Goal: Complete application form: Complete application form

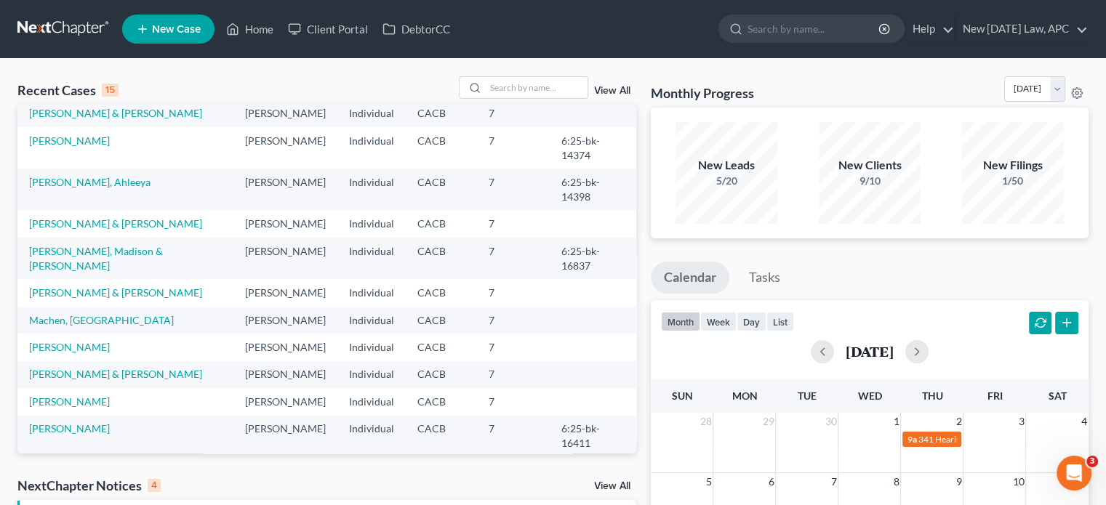
scroll to position [100, 0]
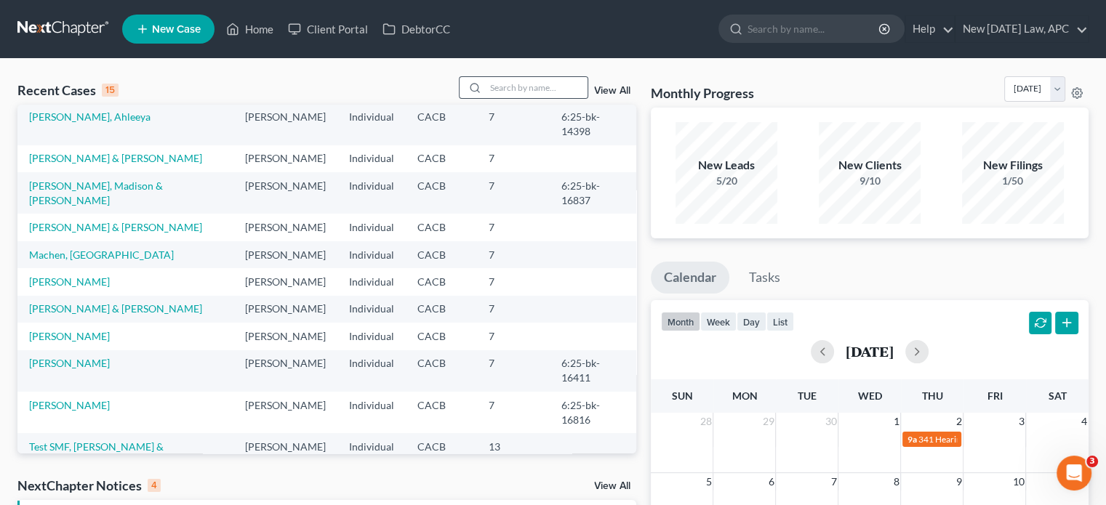
click at [520, 76] on div at bounding box center [523, 87] width 129 height 23
click at [520, 81] on input "search" at bounding box center [537, 87] width 102 height 21
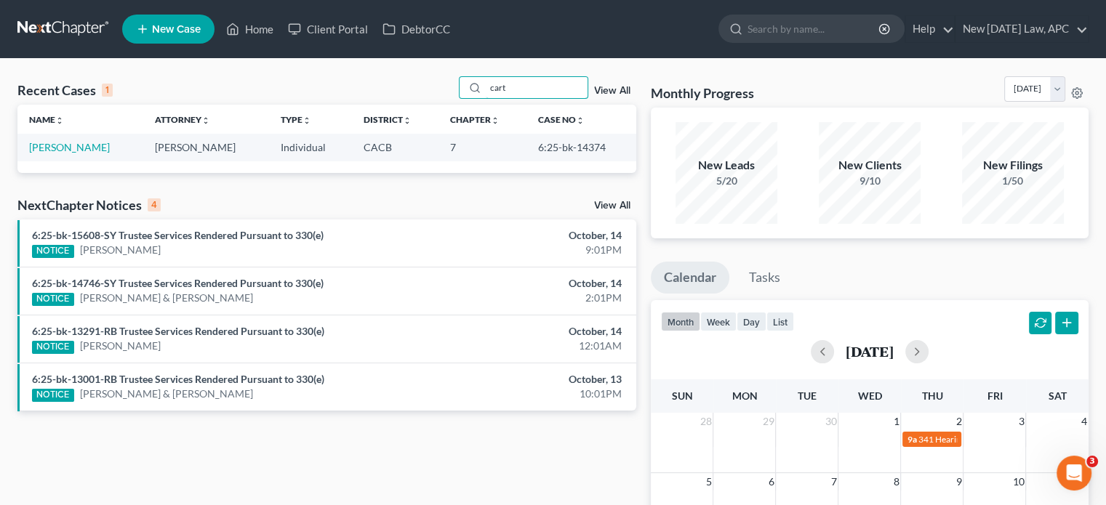
scroll to position [0, 0]
type input "cart"
click at [58, 148] on link "[PERSON_NAME]" at bounding box center [69, 147] width 81 height 12
select select "4"
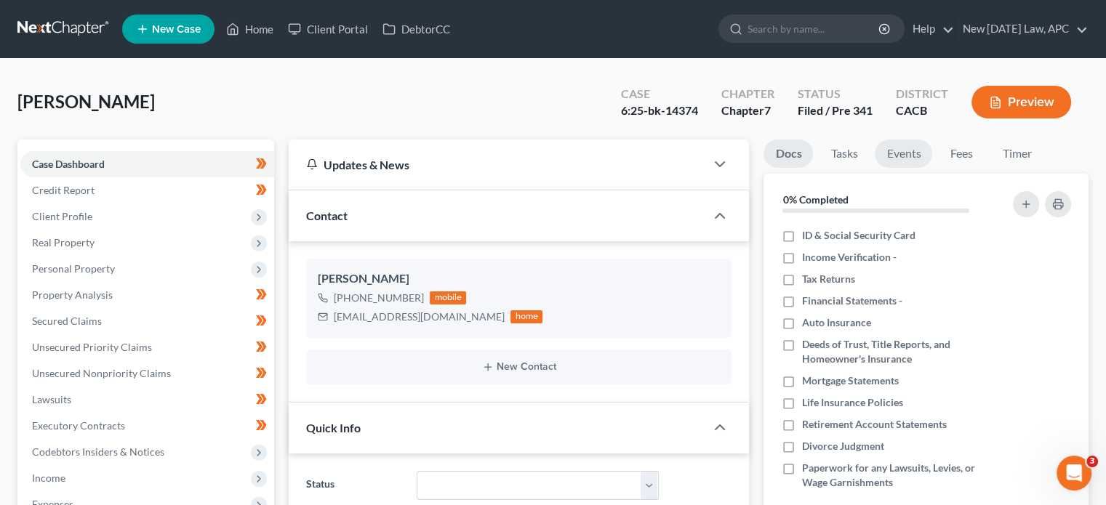
scroll to position [2767, 0]
click at [1013, 150] on link "Timer" at bounding box center [1016, 154] width 52 height 28
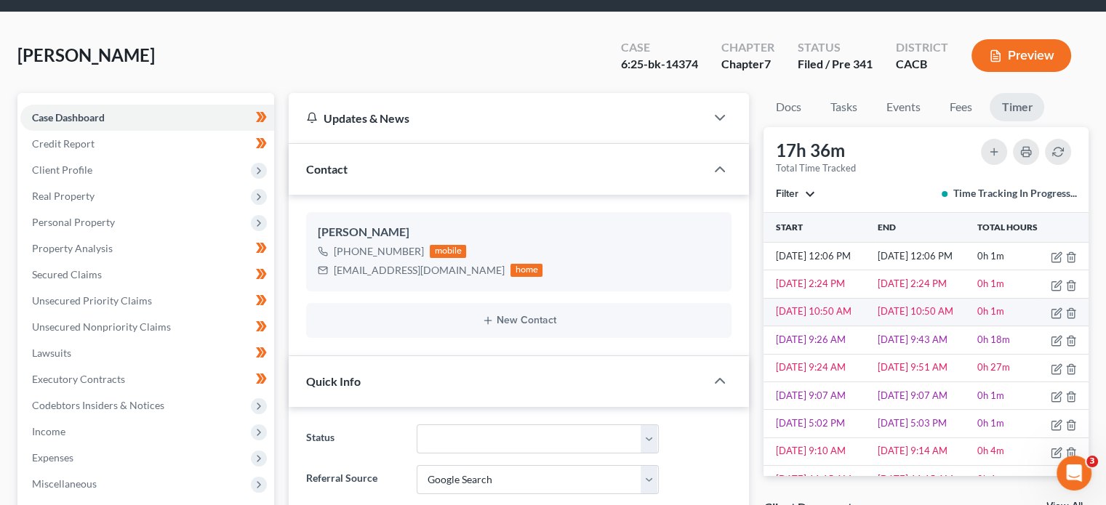
scroll to position [0, 0]
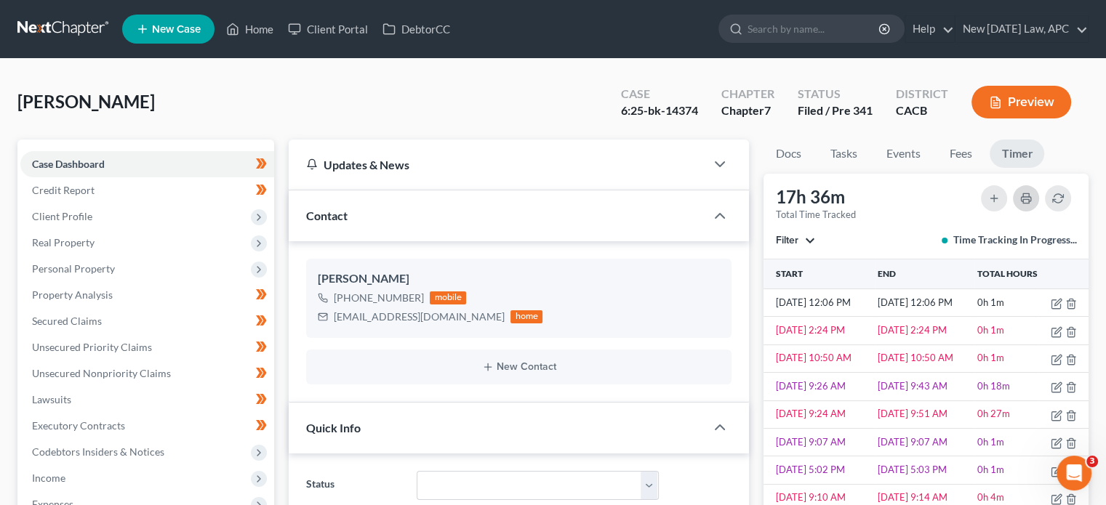
click at [1026, 199] on rect "button" at bounding box center [1026, 201] width 6 height 4
click at [849, 156] on link "Tasks" at bounding box center [843, 154] width 50 height 28
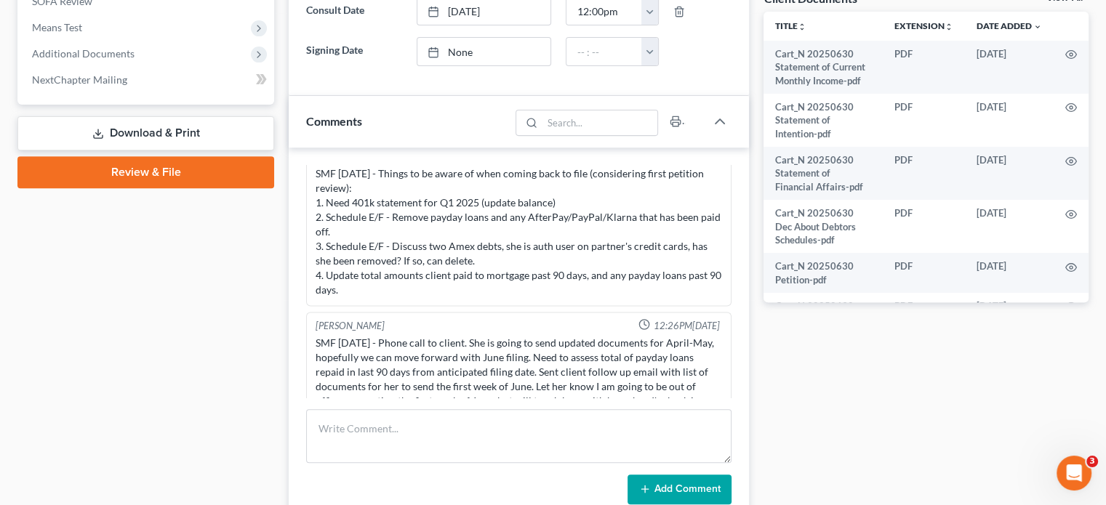
scroll to position [555, 0]
click at [677, 111] on button "button" at bounding box center [674, 121] width 21 height 23
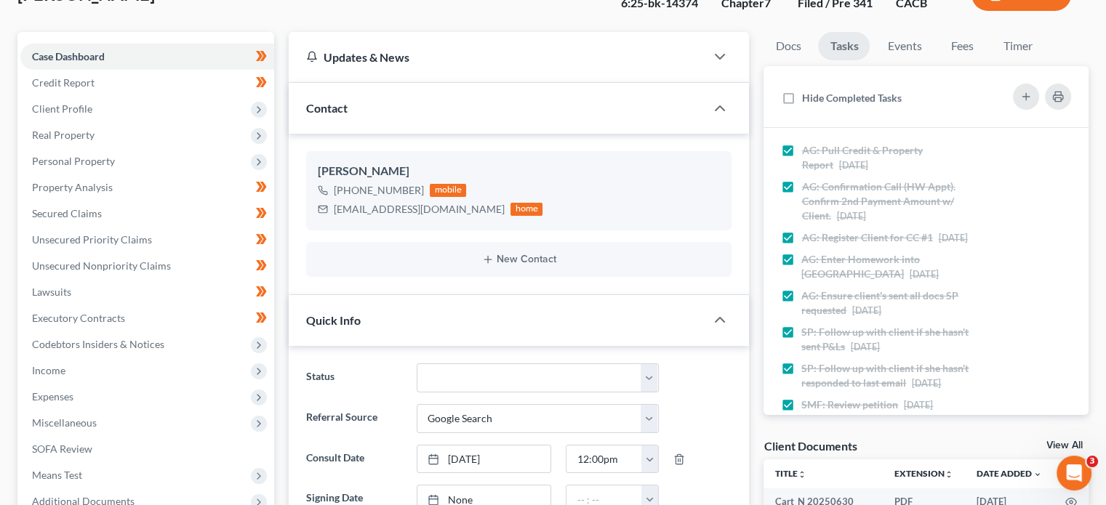
scroll to position [0, 0]
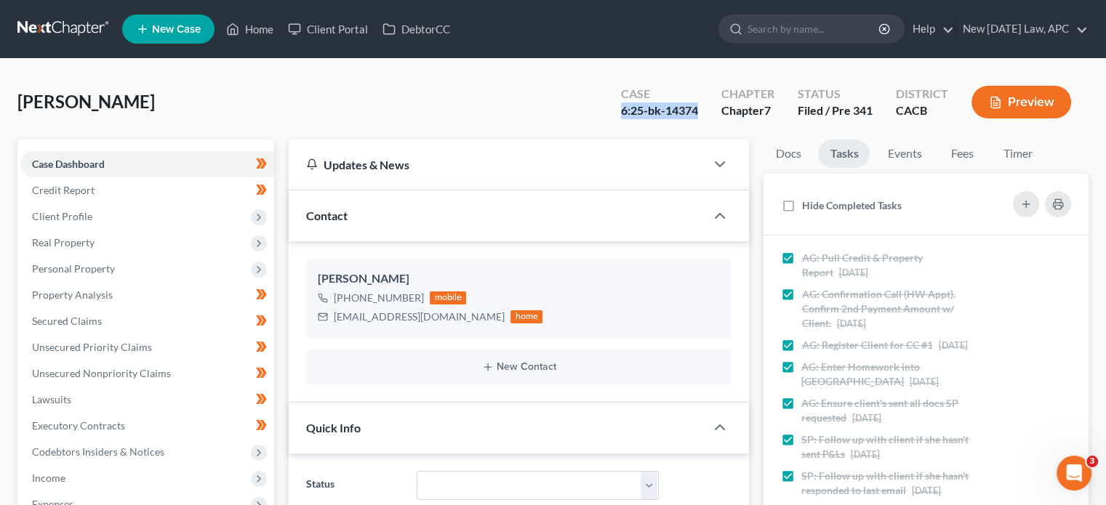
drag, startPoint x: 701, startPoint y: 113, endPoint x: 611, endPoint y: 110, distance: 90.2
click at [611, 110] on div "Case 6:25-bk-14374" at bounding box center [659, 103] width 100 height 43
copy div "6:25-bk-14374"
drag, startPoint x: 334, startPoint y: 316, endPoint x: 436, endPoint y: 315, distance: 102.5
click at [436, 315] on div "[EMAIL_ADDRESS][DOMAIN_NAME]" at bounding box center [419, 317] width 171 height 15
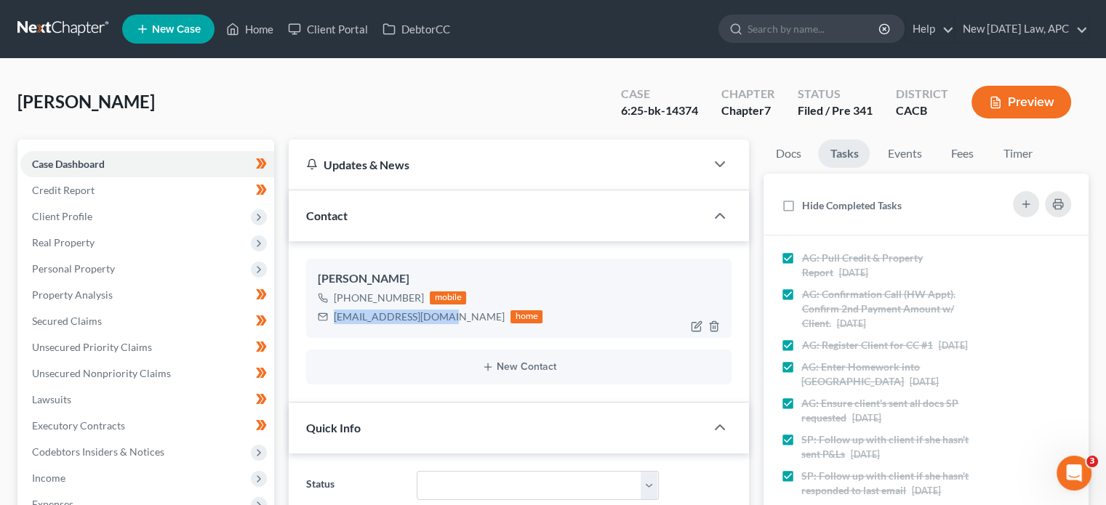
copy div "[EMAIL_ADDRESS][DOMAIN_NAME]"
drag, startPoint x: 347, startPoint y: 294, endPoint x: 417, endPoint y: 297, distance: 69.1
click at [417, 297] on div "[PHONE_NUMBER]" at bounding box center [379, 298] width 90 height 15
copy div "[PHONE_NUMBER]"
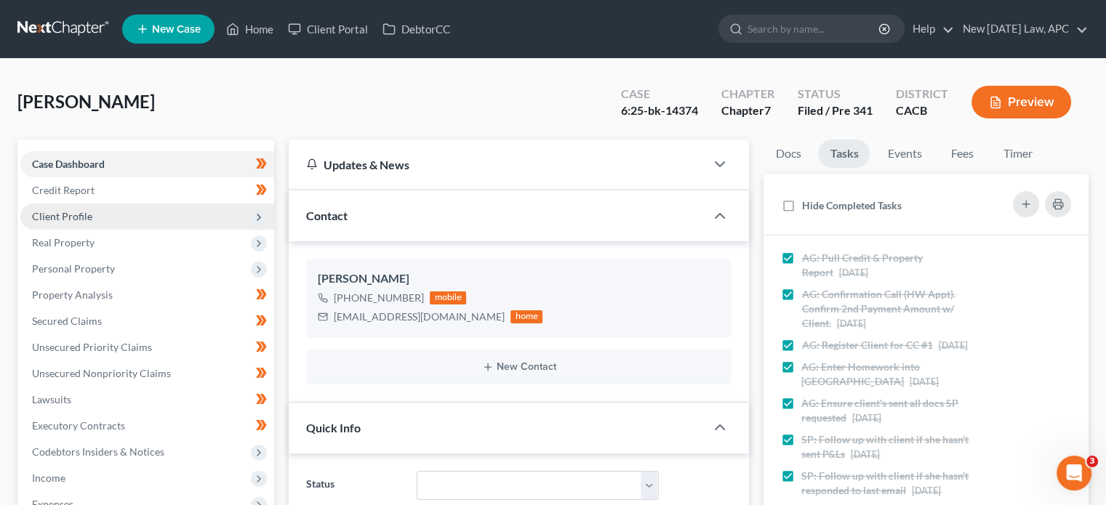
click at [92, 221] on span "Client Profile" at bounding box center [147, 217] width 254 height 26
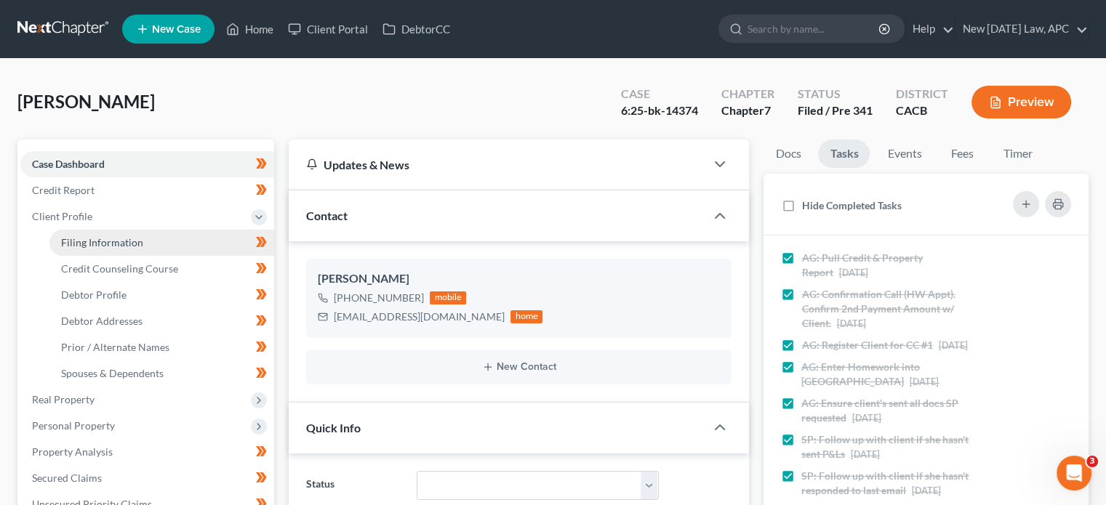
click at [97, 244] on span "Filing Information" at bounding box center [102, 242] width 82 height 12
select select "1"
select select "0"
select select "4"
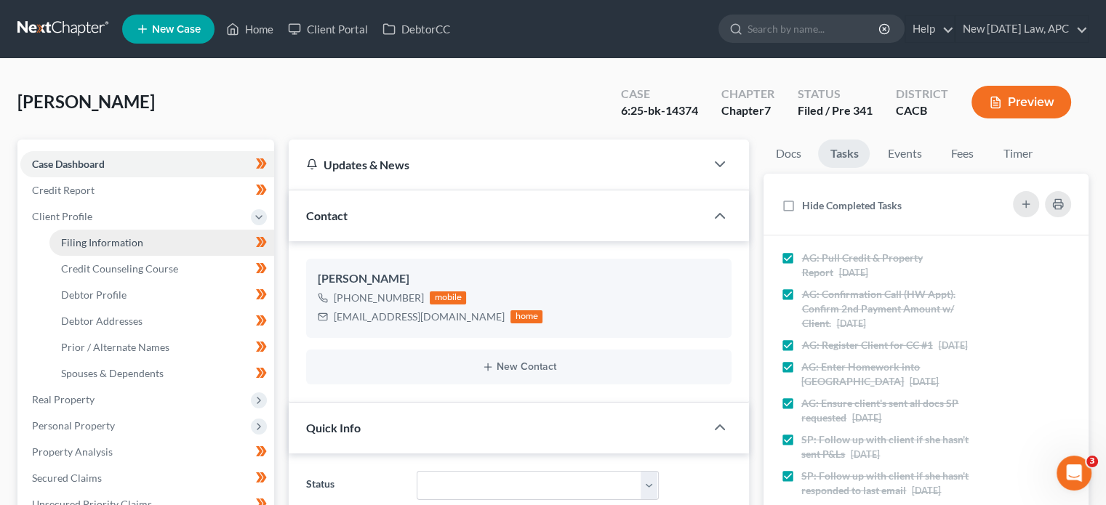
select select "1"
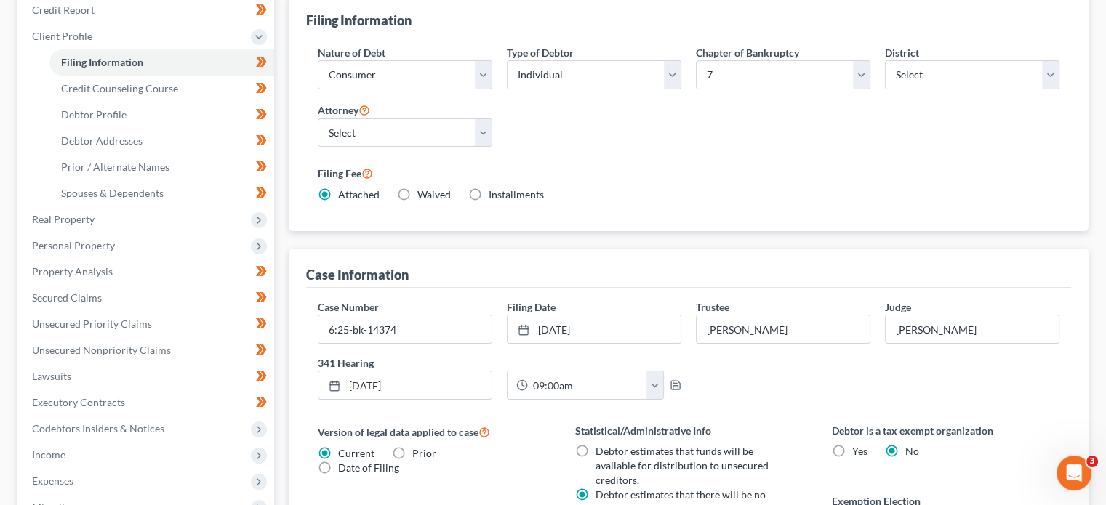
scroll to position [214, 0]
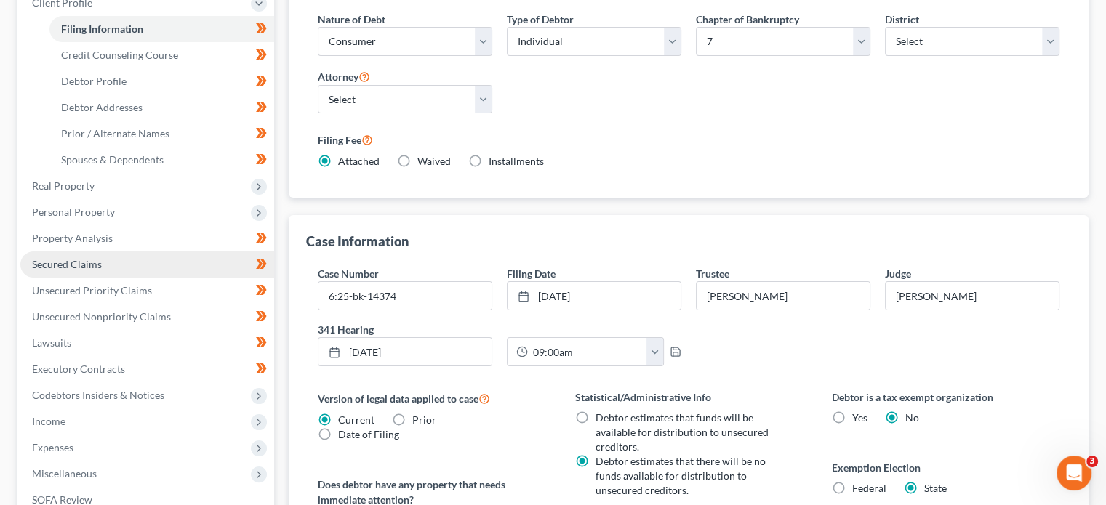
click at [80, 266] on span "Secured Claims" at bounding box center [67, 264] width 70 height 12
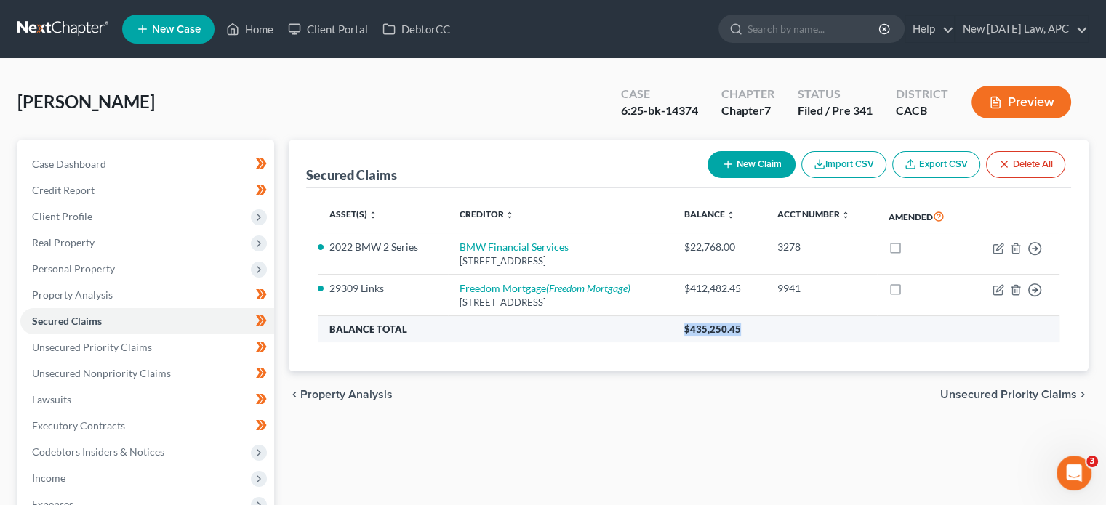
drag, startPoint x: 760, startPoint y: 335, endPoint x: 696, endPoint y: 337, distance: 63.3
click at [696, 337] on th "$435,250.45" at bounding box center [865, 329] width 387 height 26
copy span "$435,250.45"
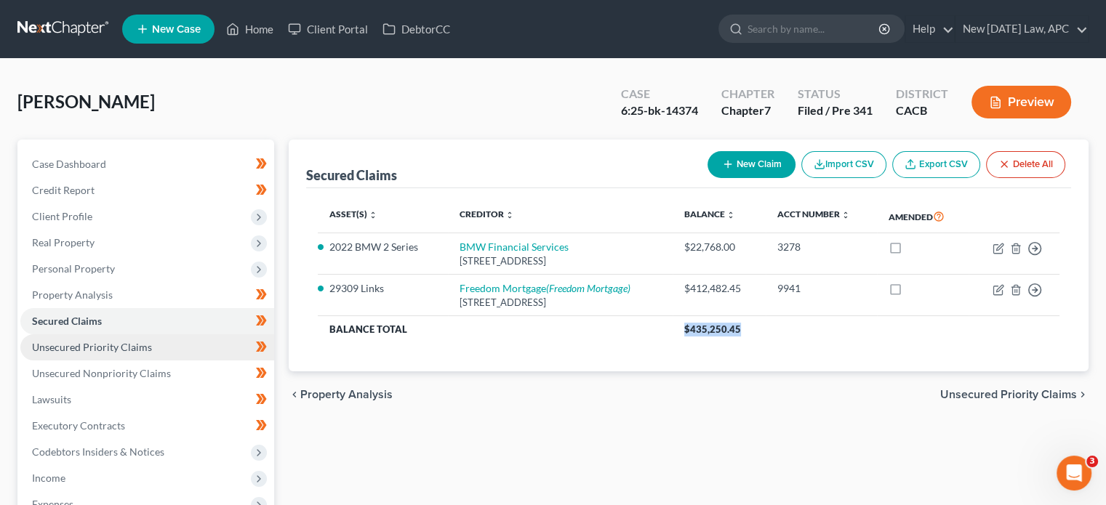
click at [149, 339] on link "Unsecured Priority Claims" at bounding box center [147, 347] width 254 height 26
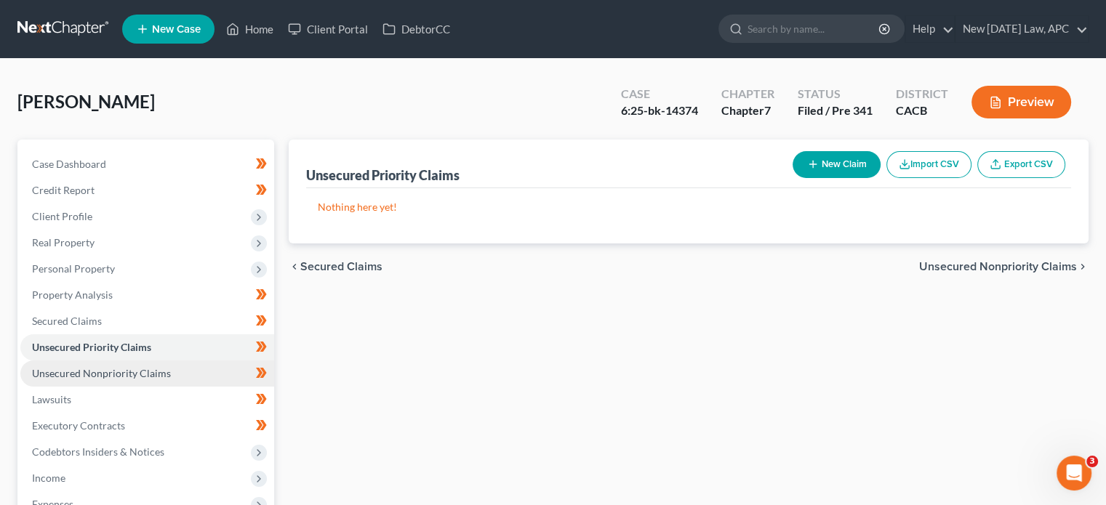
click at [150, 370] on span "Unsecured Nonpriority Claims" at bounding box center [101, 373] width 139 height 12
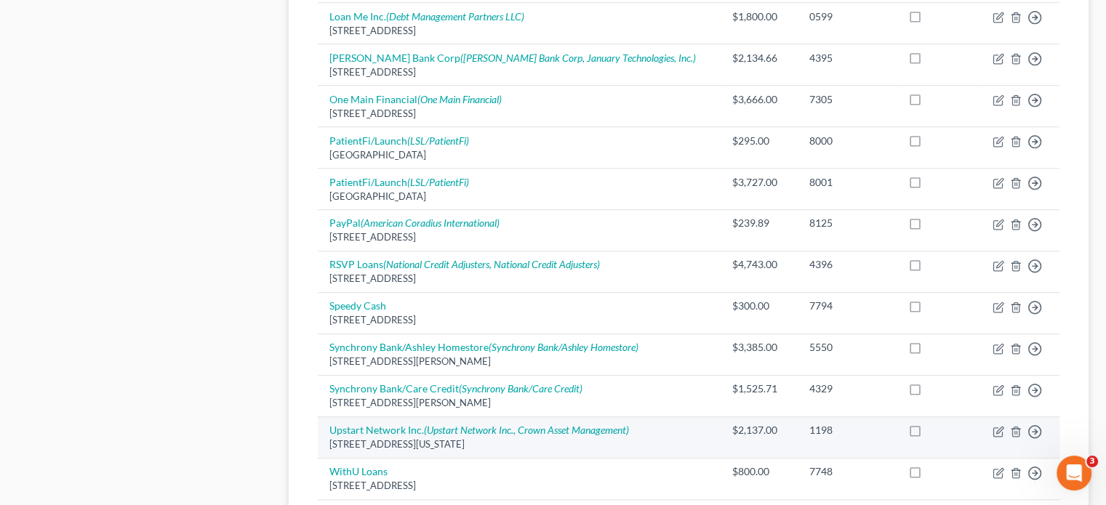
scroll to position [1082, 0]
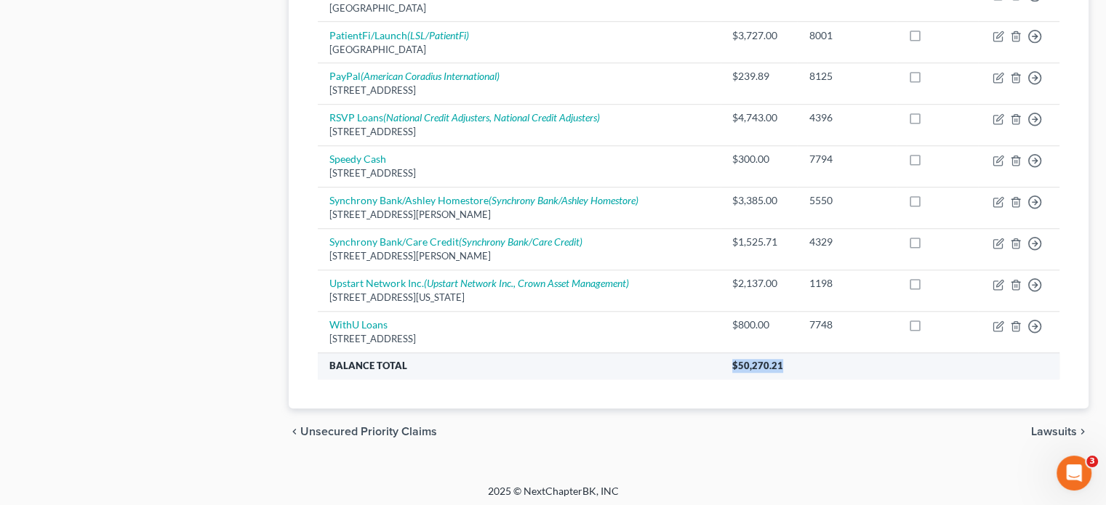
drag, startPoint x: 749, startPoint y: 361, endPoint x: 688, endPoint y: 363, distance: 61.1
click at [688, 363] on tr "Balance Total $50,270.21" at bounding box center [688, 366] width 741 height 26
copy tr "$50,270.21"
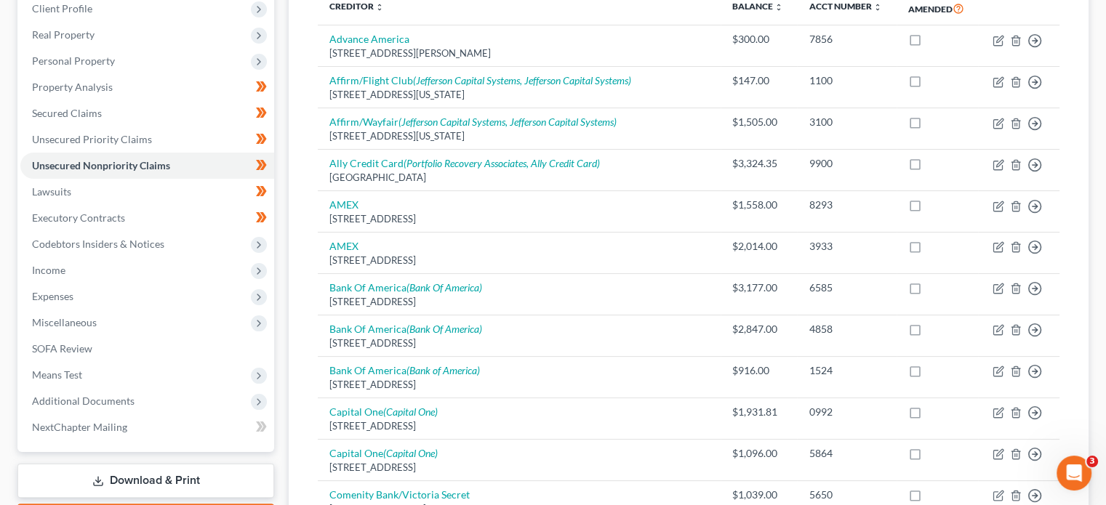
scroll to position [205, 0]
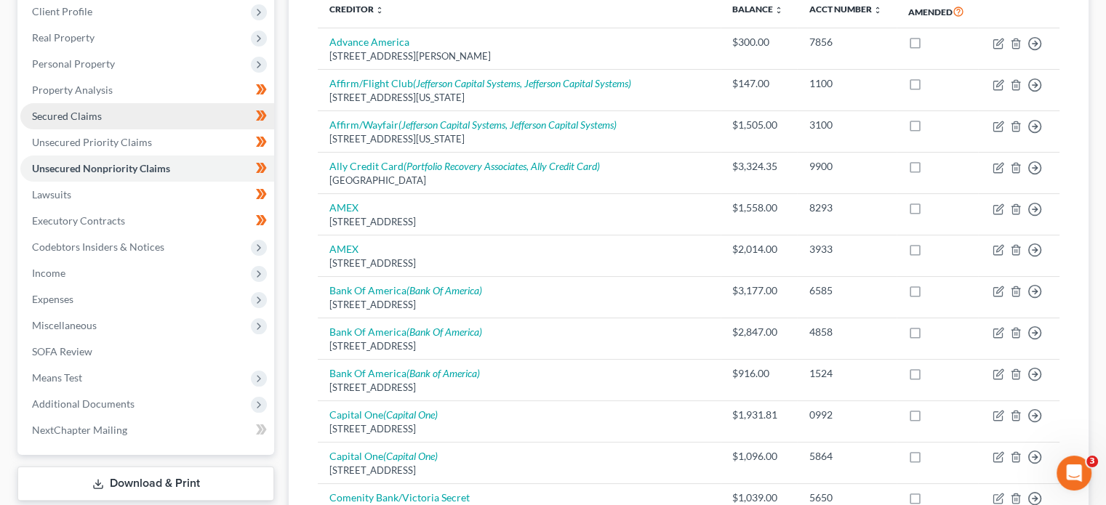
click at [94, 113] on span "Secured Claims" at bounding box center [67, 116] width 70 height 12
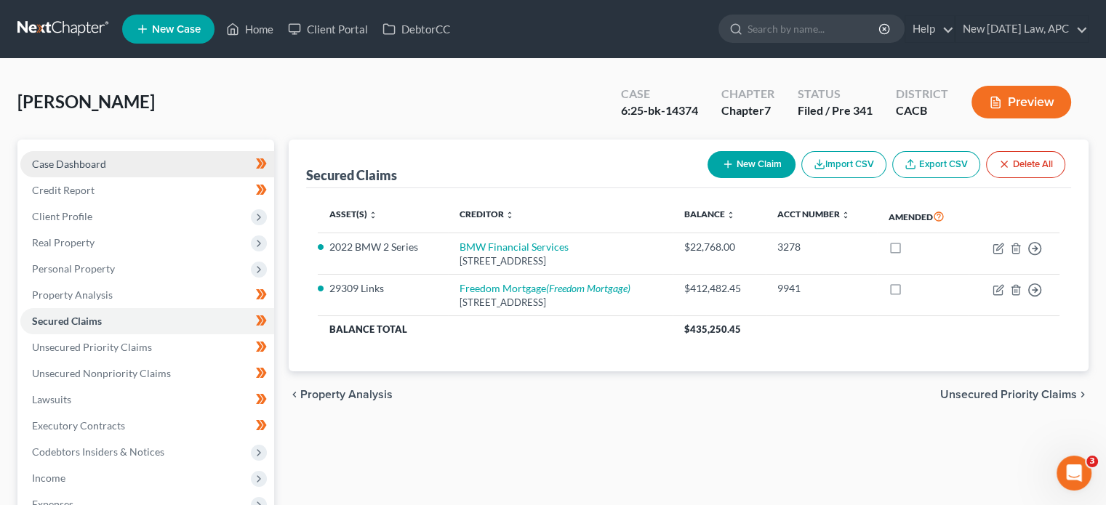
click at [138, 158] on link "Case Dashboard" at bounding box center [147, 164] width 254 height 26
select select "4"
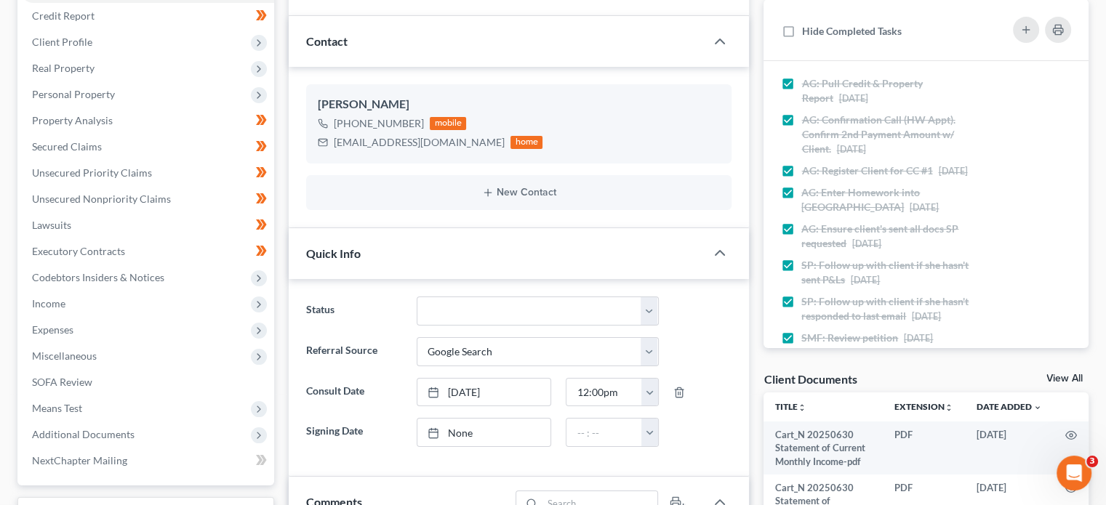
scroll to position [186, 0]
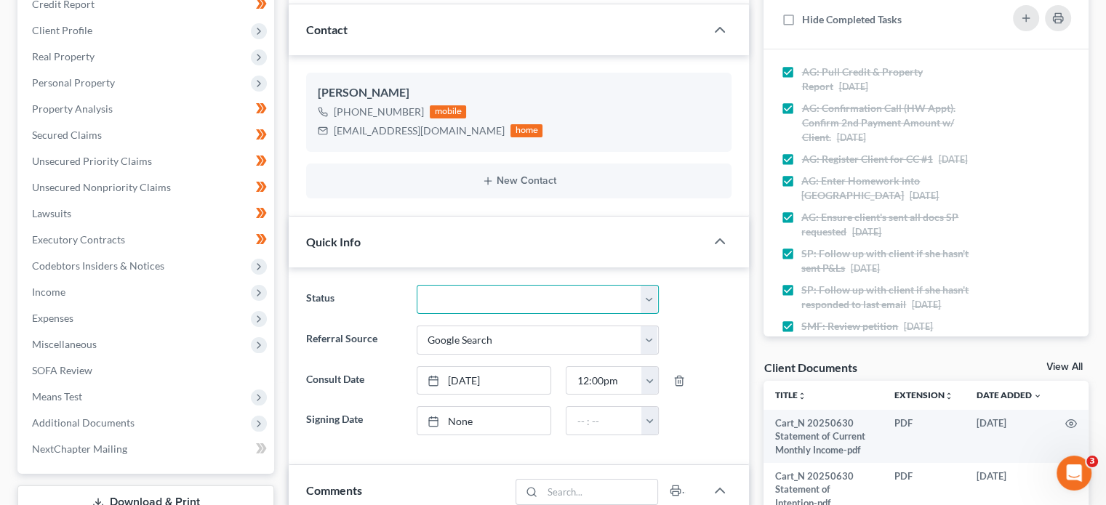
click at [462, 291] on select "Discharged Dismissed Filed / Pre 341 HOLD - Payment Plan Inactive In Progress O…" at bounding box center [538, 299] width 242 height 29
select select "0"
click at [417, 285] on select "Discharged Dismissed Filed / Pre 341 HOLD - Payment Plan Inactive In Progress O…" at bounding box center [538, 299] width 242 height 29
click at [372, 285] on label "Status" at bounding box center [354, 299] width 110 height 29
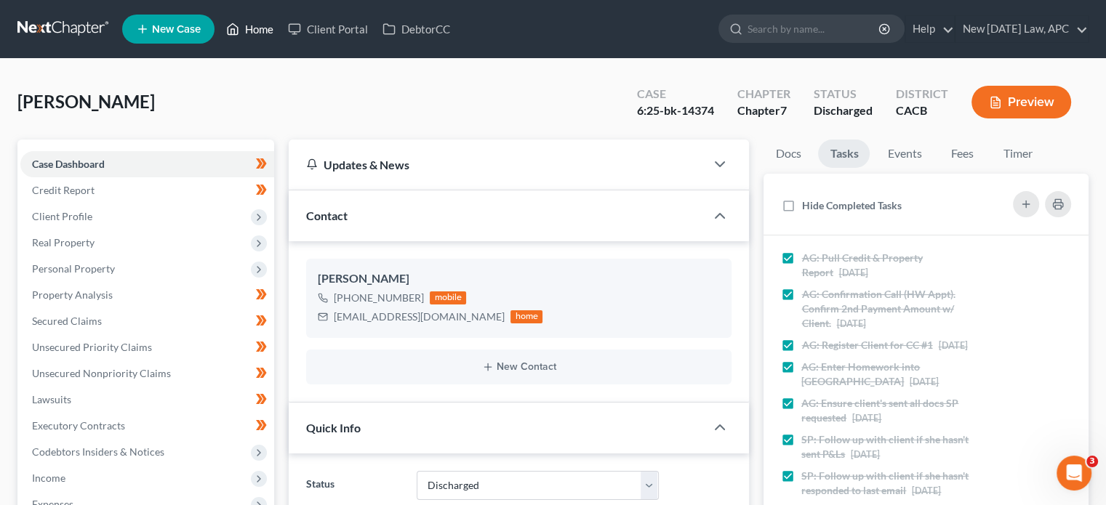
click at [252, 23] on link "Home" at bounding box center [250, 29] width 62 height 26
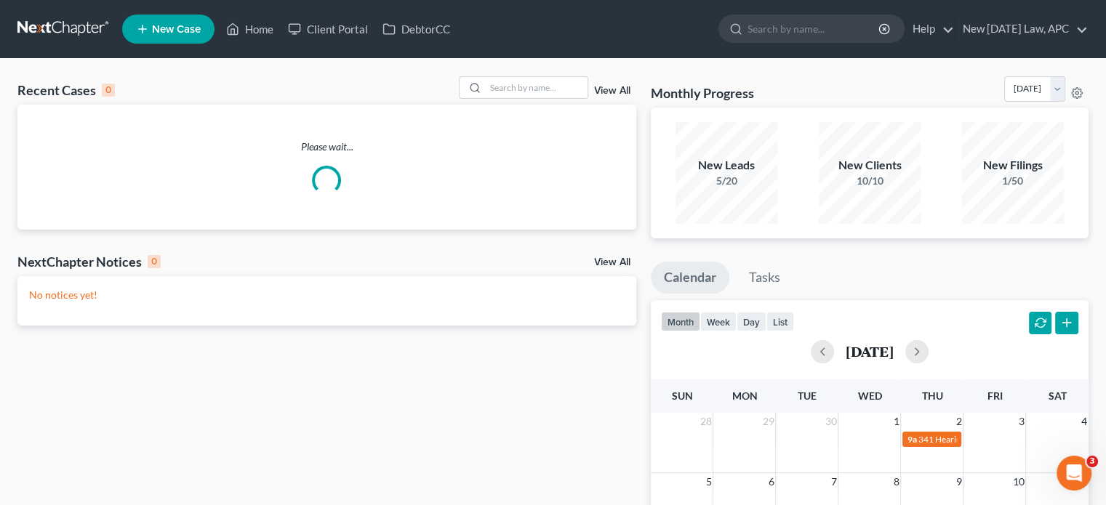
click at [628, 89] on link "View All" at bounding box center [612, 91] width 36 height 10
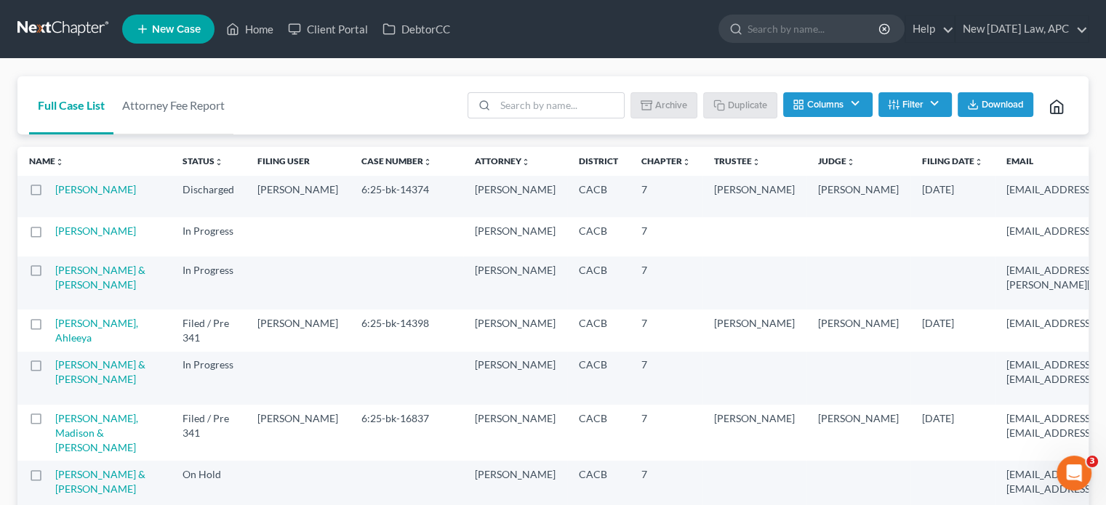
click at [49, 193] on label at bounding box center [49, 193] width 0 height 0
click at [55, 189] on input "checkbox" at bounding box center [59, 186] width 9 height 9
click at [686, 110] on button "Archive" at bounding box center [665, 104] width 65 height 25
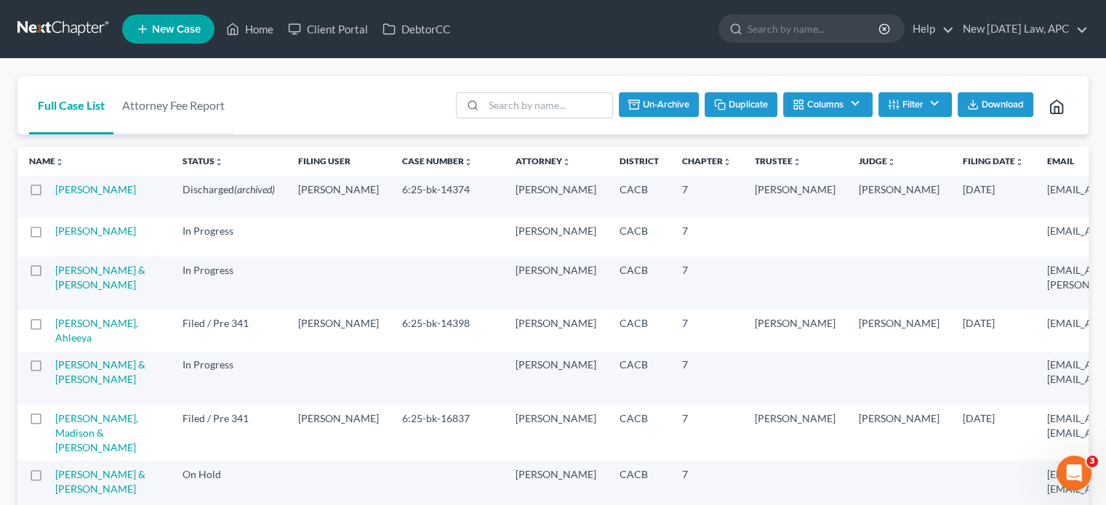
checkbox input "false"
click at [231, 33] on icon at bounding box center [232, 28] width 13 height 17
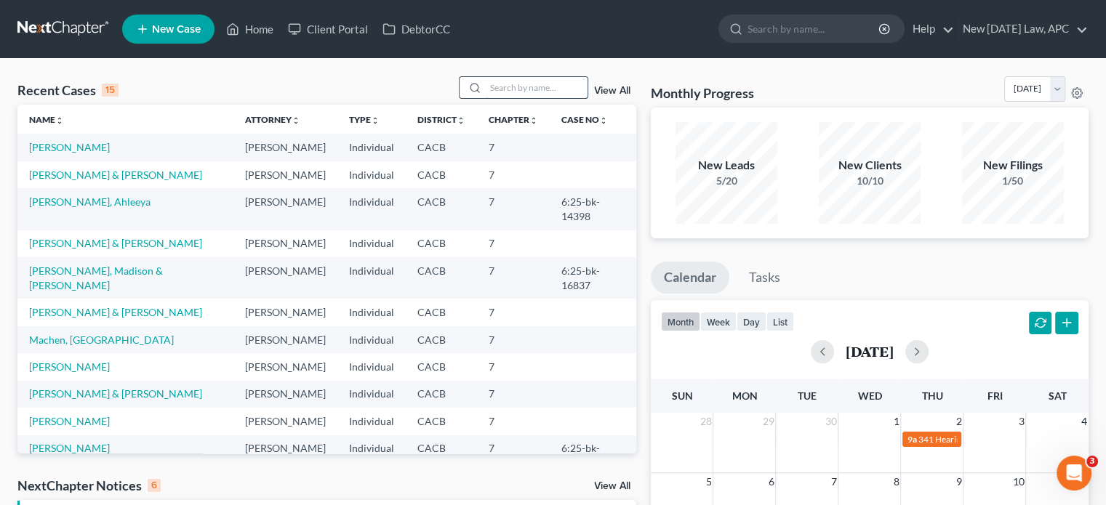
click at [517, 87] on input "search" at bounding box center [537, 87] width 102 height 21
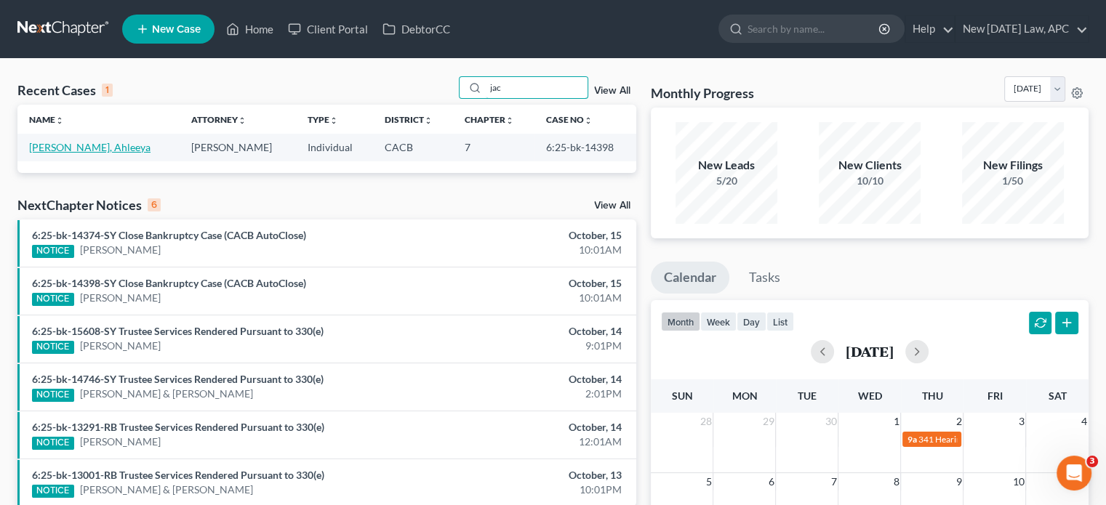
type input "jac"
click at [64, 147] on link "[PERSON_NAME], Ahleeya" at bounding box center [89, 147] width 121 height 12
select select "0"
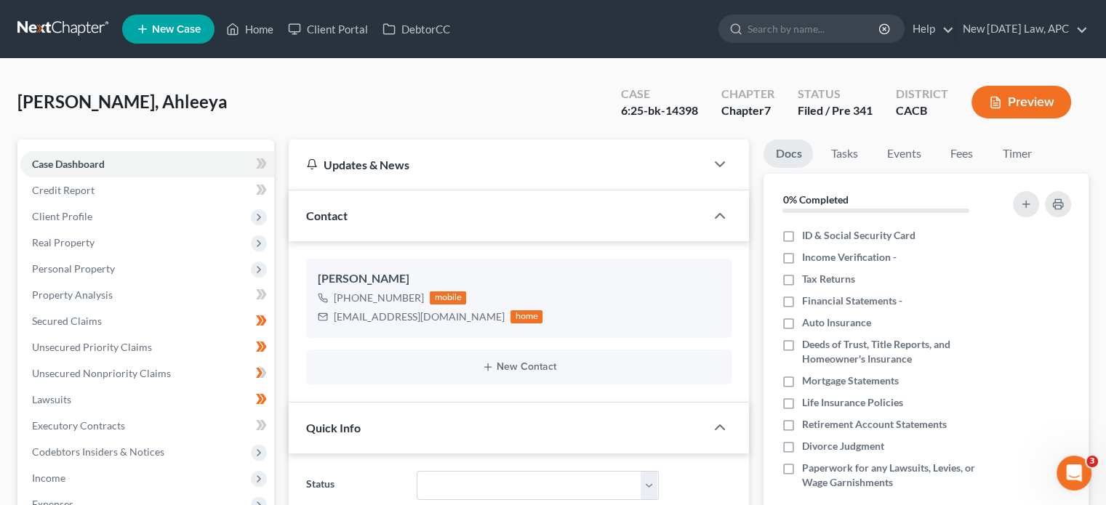
scroll to position [1936, 0]
drag, startPoint x: 623, startPoint y: 104, endPoint x: 701, endPoint y: 112, distance: 78.2
click at [701, 112] on div "Case 6:25-bk-14398" at bounding box center [659, 103] width 100 height 43
drag, startPoint x: 621, startPoint y: 108, endPoint x: 721, endPoint y: 121, distance: 101.2
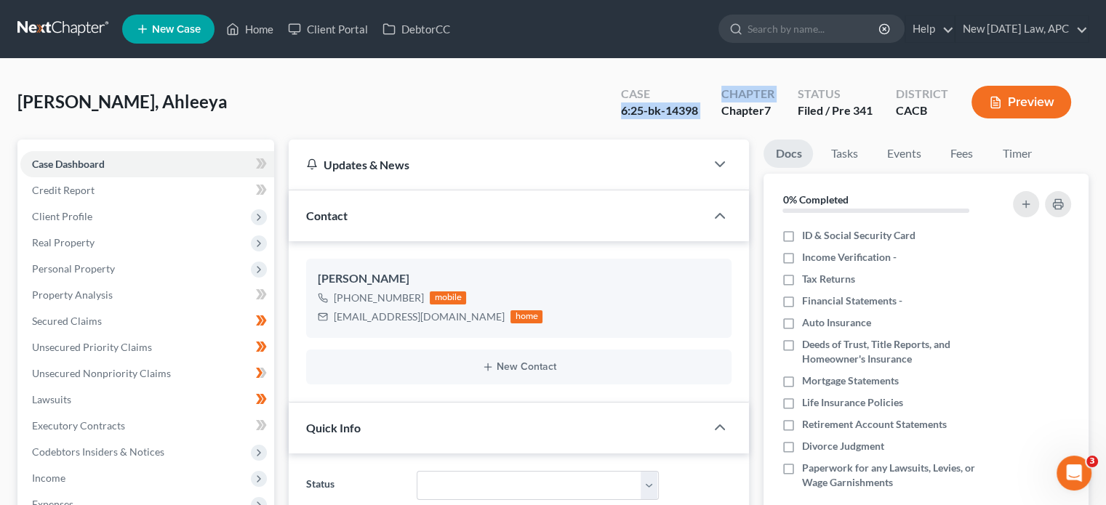
click at [721, 121] on div "Case 6:25-bk-14398 Chapter Chapter 7 Status Filed / Pre 341 District CACB Previ…" at bounding box center [848, 103] width 479 height 43
click at [690, 118] on div "6:25-bk-14398" at bounding box center [659, 110] width 77 height 17
drag, startPoint x: 613, startPoint y: 105, endPoint x: 708, endPoint y: 117, distance: 95.2
click at [708, 117] on div "Case 6:25-bk-14398" at bounding box center [659, 103] width 100 height 43
copy div "6:25-bk-14398"
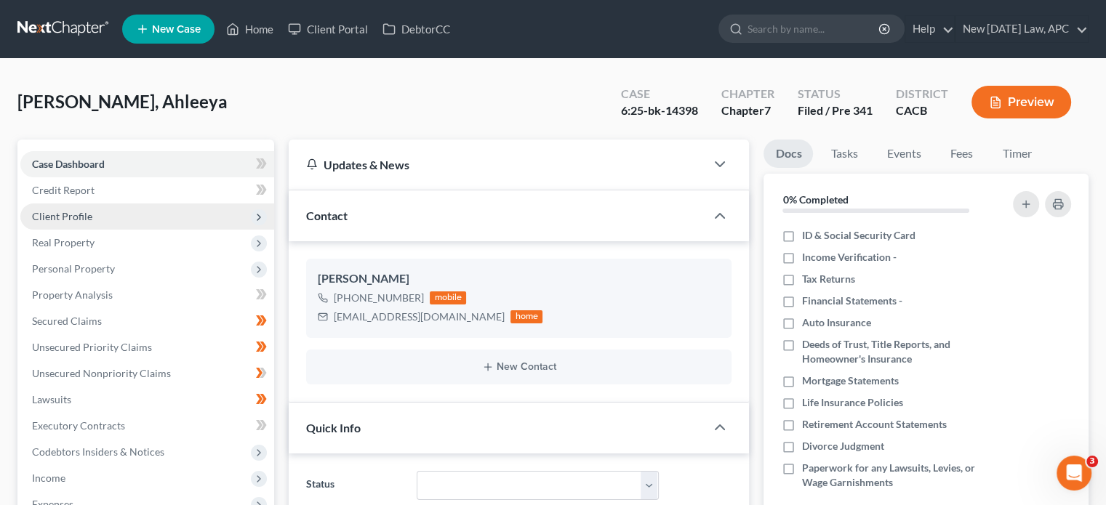
click at [87, 214] on span "Client Profile" at bounding box center [62, 216] width 60 height 12
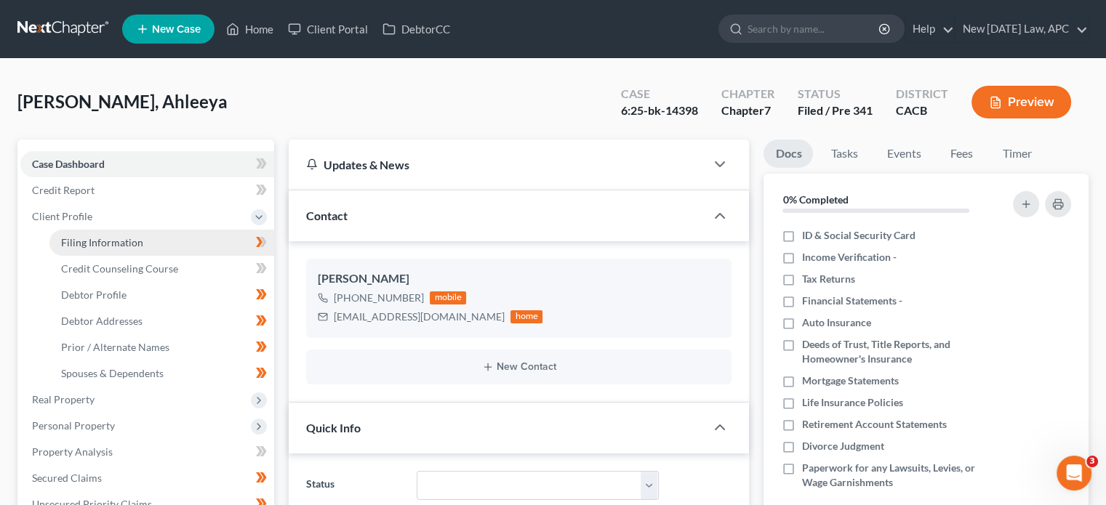
click at [87, 238] on span "Filing Information" at bounding box center [102, 242] width 82 height 12
select select "1"
select select "0"
select select "7"
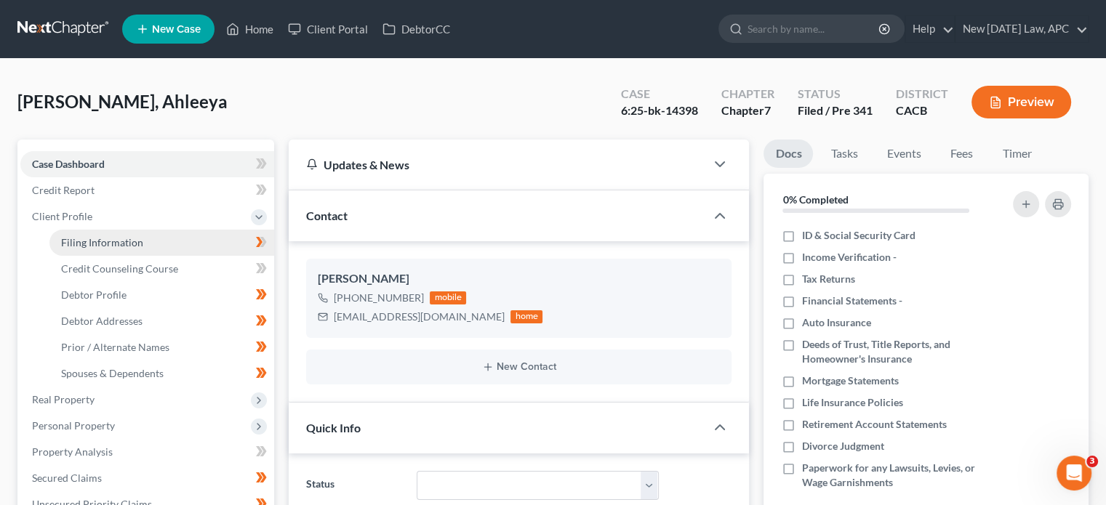
select select "1"
select select "4"
select select "0"
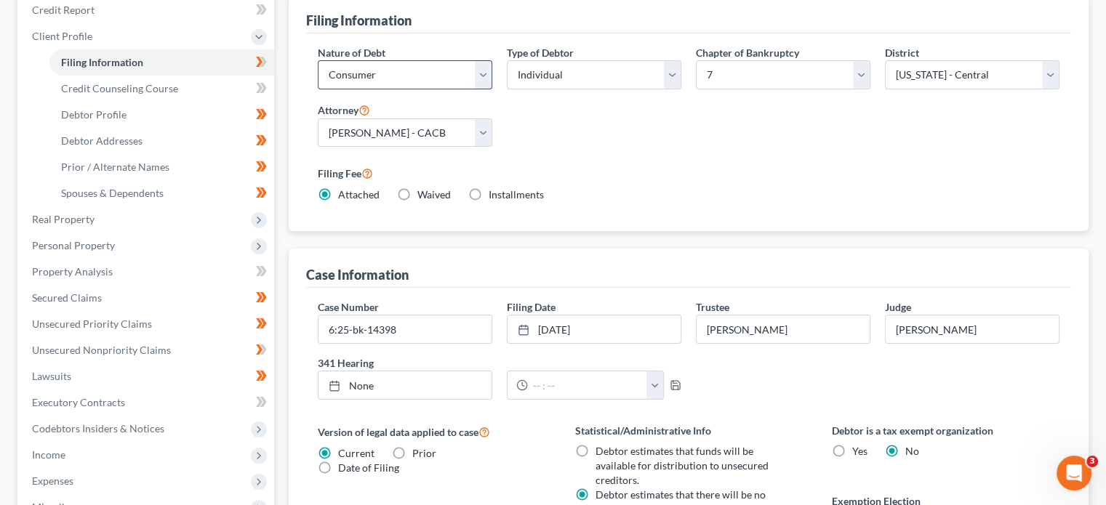
scroll to position [185, 0]
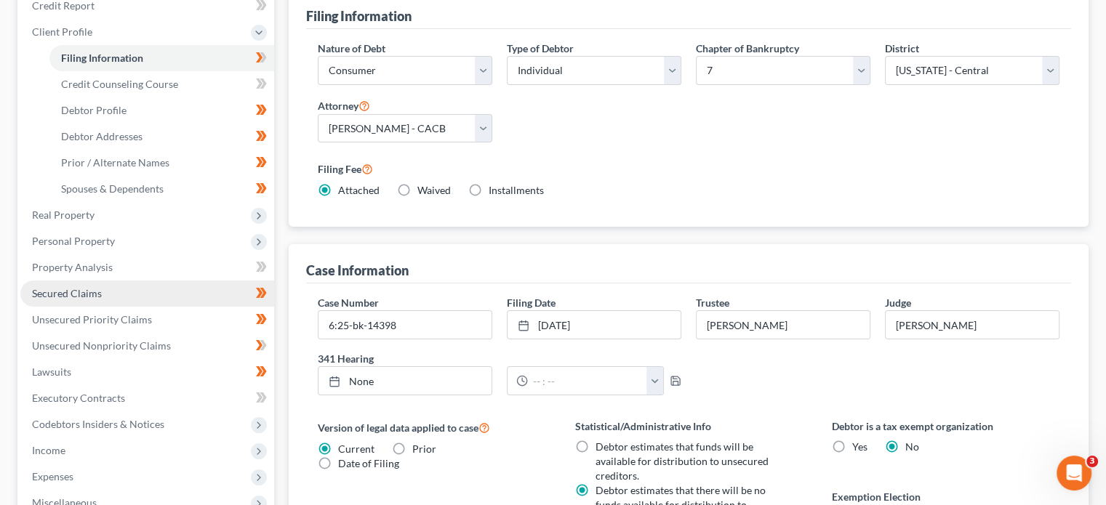
click at [87, 287] on span "Secured Claims" at bounding box center [67, 293] width 70 height 12
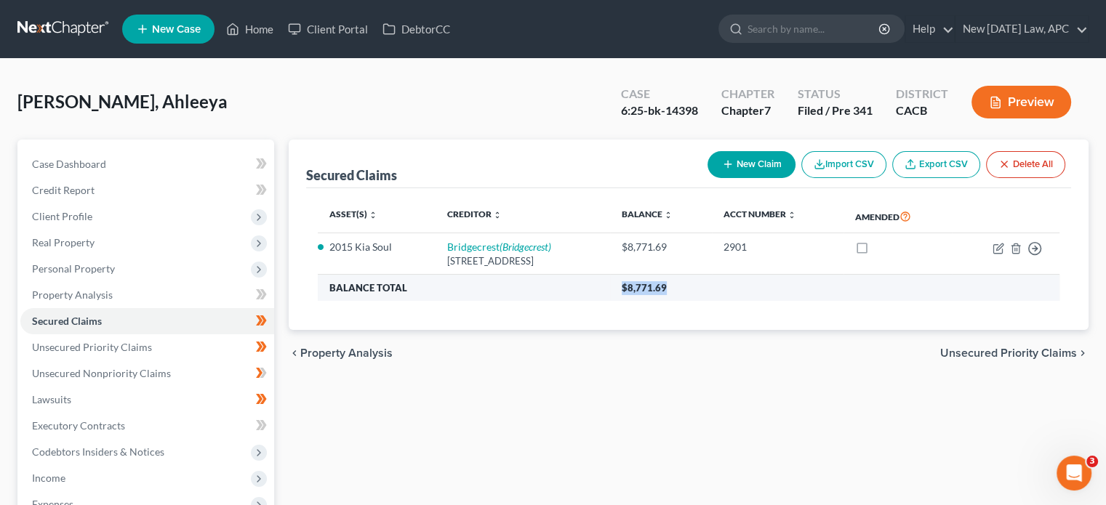
drag, startPoint x: 652, startPoint y: 284, endPoint x: 765, endPoint y: 294, distance: 113.8
click at [765, 294] on tr "Balance Total $8,771.69" at bounding box center [688, 288] width 741 height 26
copy tr "$8,771.69"
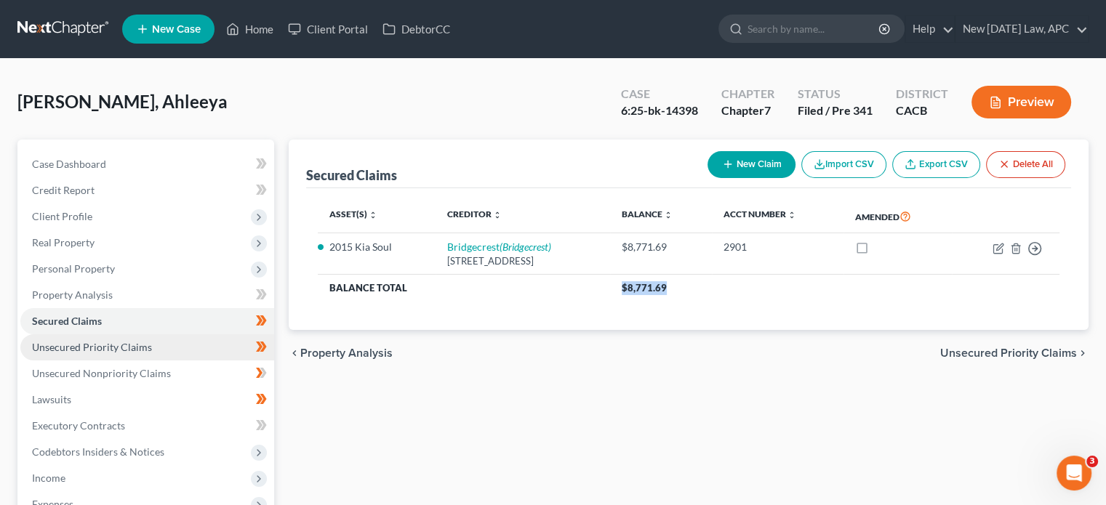
click at [164, 336] on link "Unsecured Priority Claims" at bounding box center [147, 347] width 254 height 26
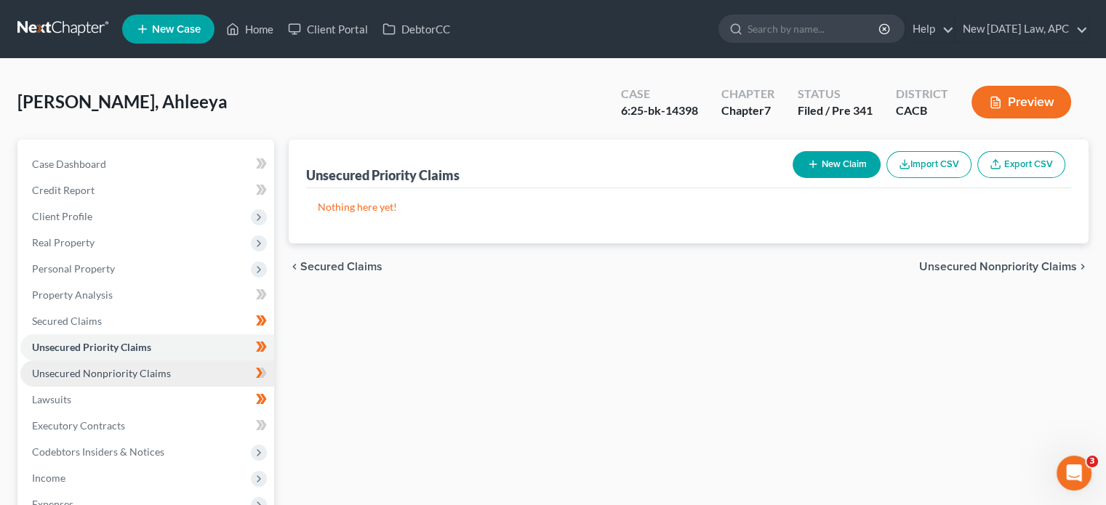
click at [156, 380] on link "Unsecured Nonpriority Claims" at bounding box center [147, 374] width 254 height 26
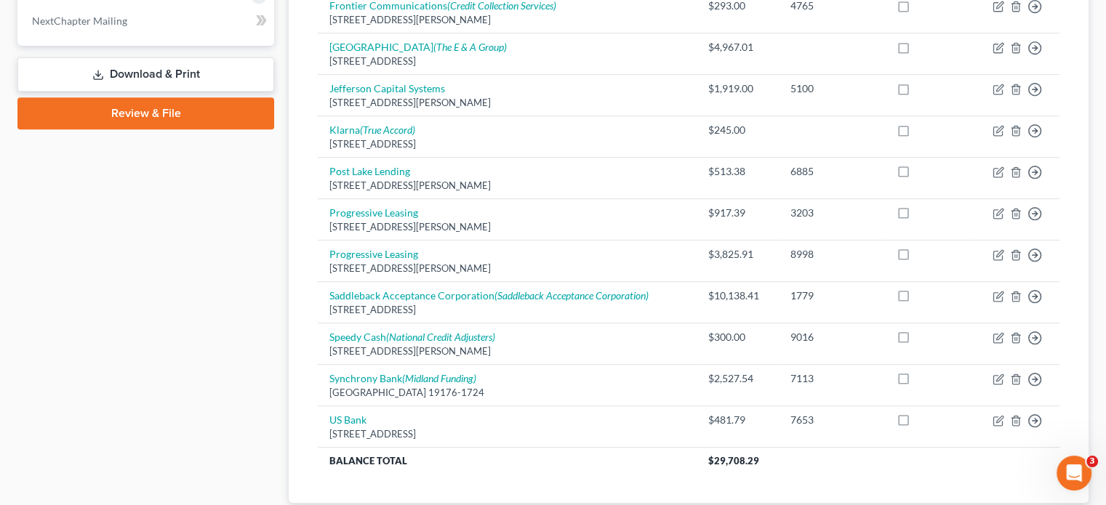
scroll to position [709, 0]
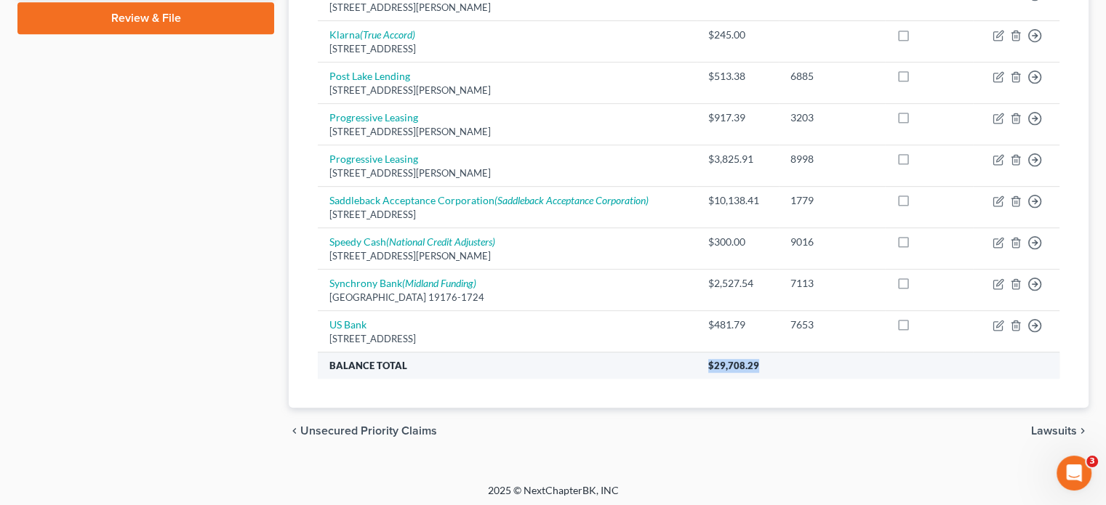
drag, startPoint x: 676, startPoint y: 361, endPoint x: 789, endPoint y: 361, distance: 113.4
click at [789, 361] on tr "Balance Total $29,708.29" at bounding box center [688, 365] width 741 height 26
copy tr "$29,708.29"
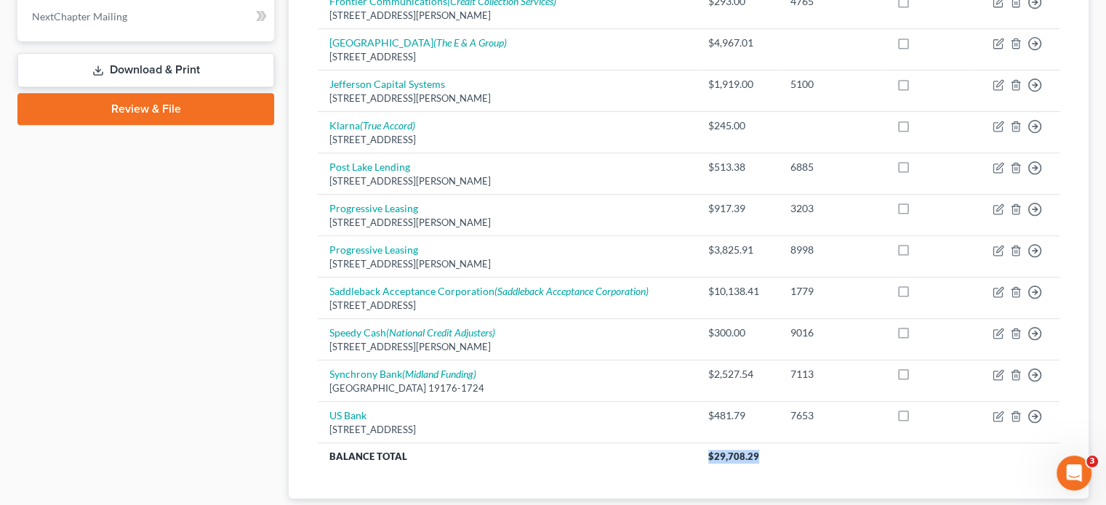
scroll to position [603, 0]
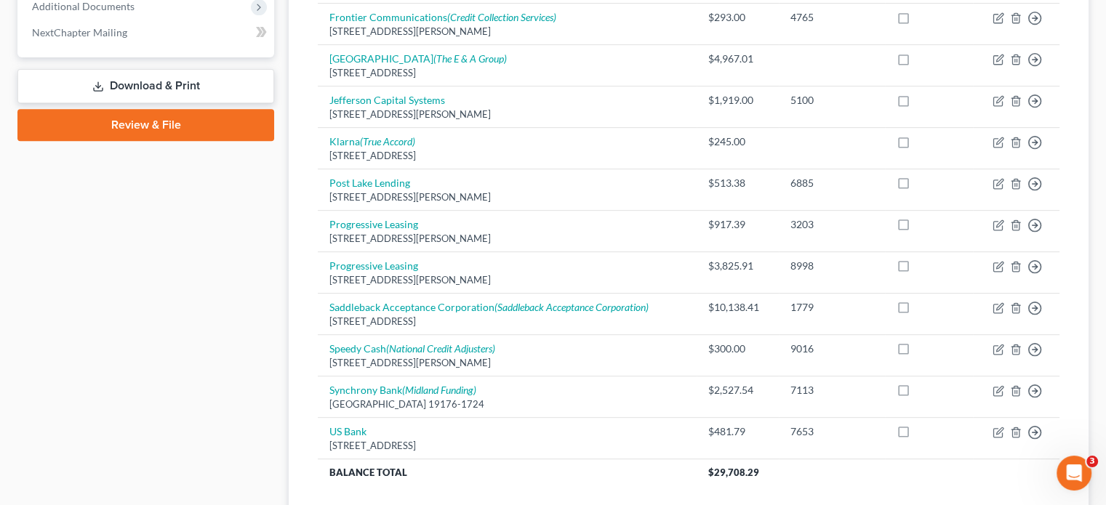
click at [289, 251] on div "Unsecured Nonpriority Claims New Claim Import CSV Export CSV Delete All Credito…" at bounding box center [689, 26] width 800 height 978
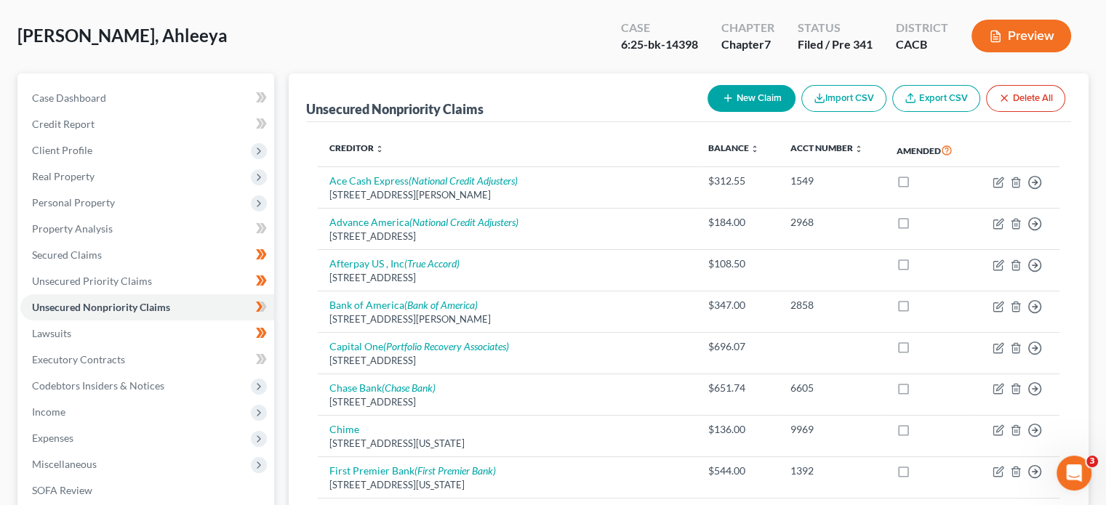
scroll to position [0, 0]
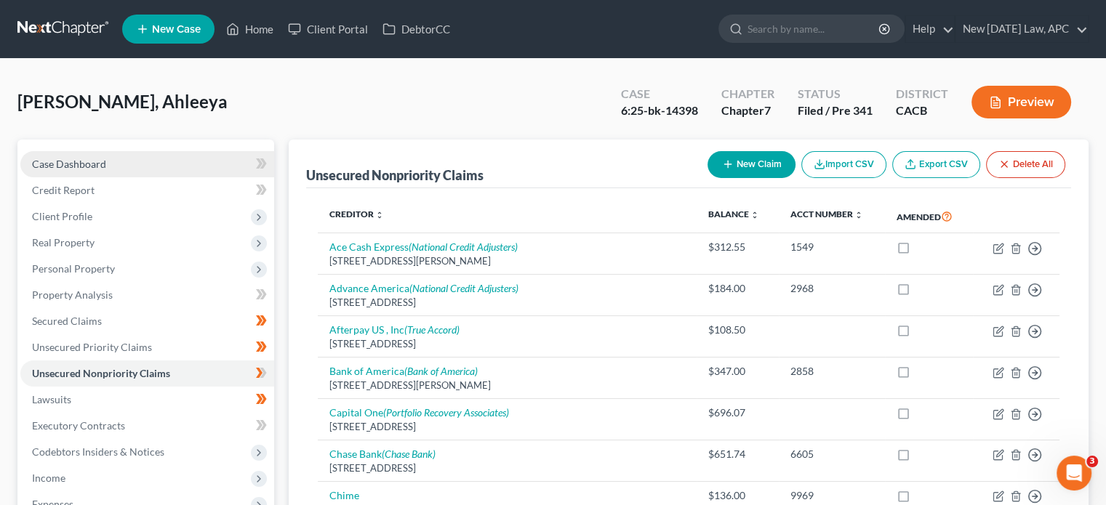
click at [81, 163] on span "Case Dashboard" at bounding box center [69, 164] width 74 height 12
select select "0"
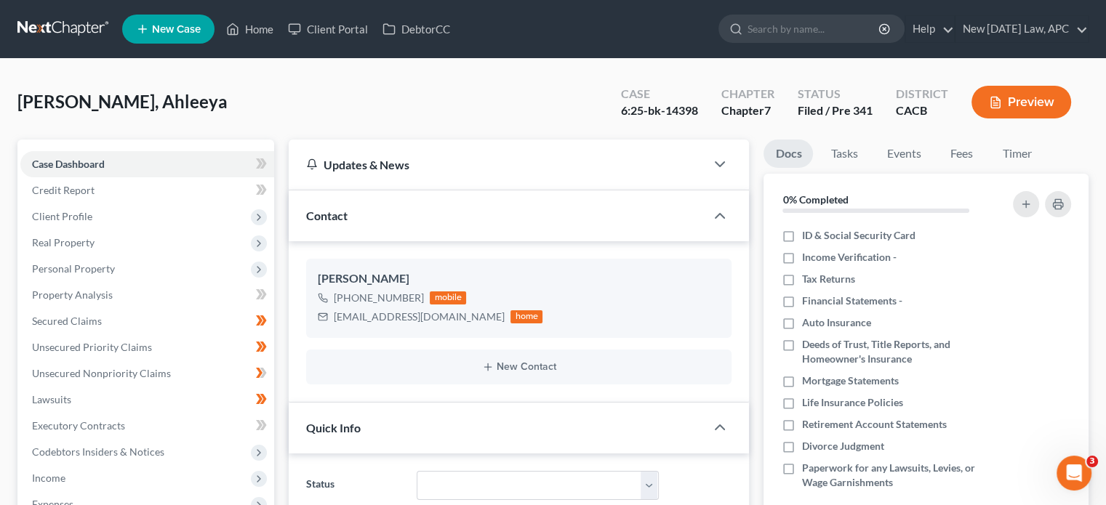
scroll to position [1936, 0]
click at [1006, 140] on link "Timer" at bounding box center [1016, 154] width 52 height 28
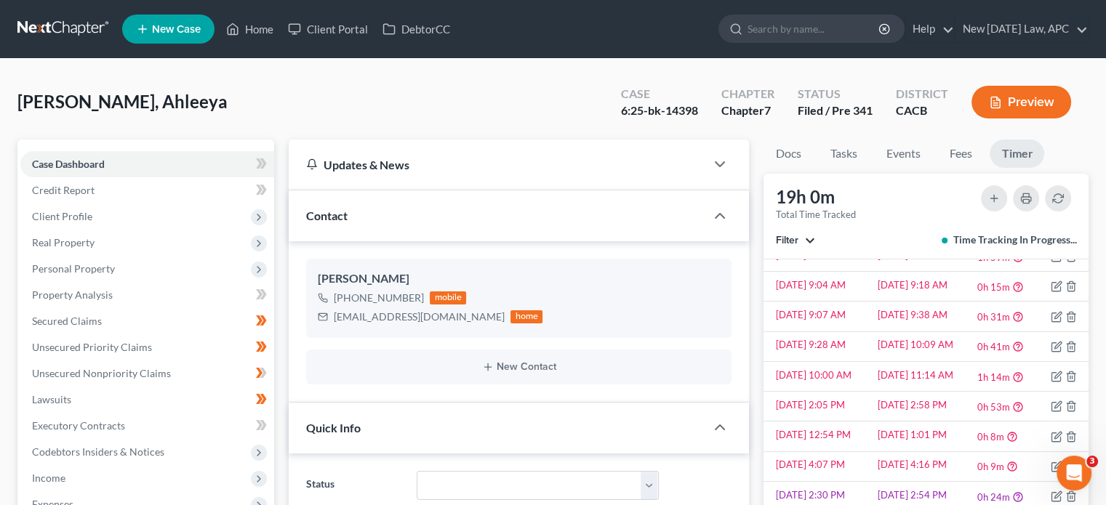
scroll to position [1473, 0]
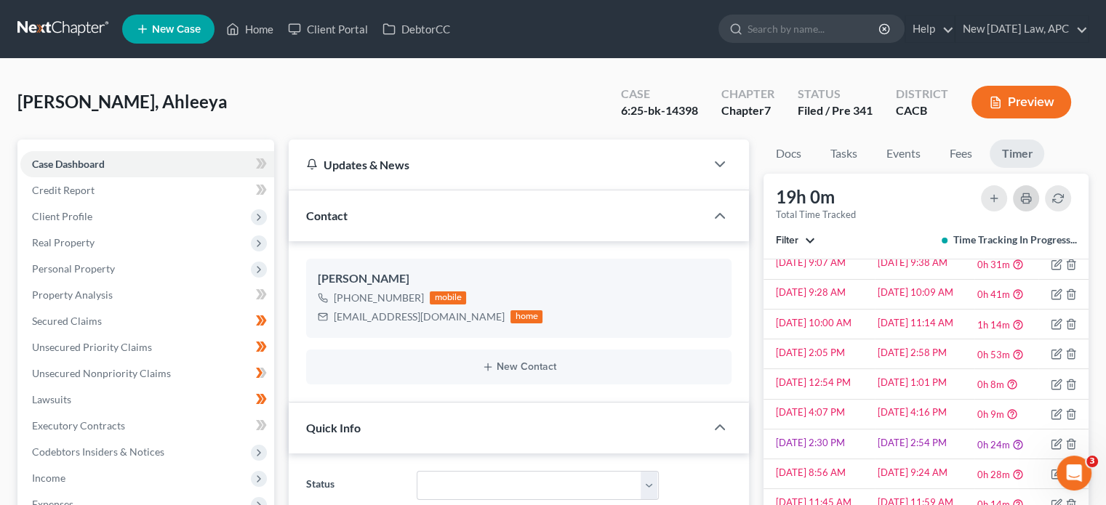
click at [1029, 200] on rect "button" at bounding box center [1026, 201] width 6 height 4
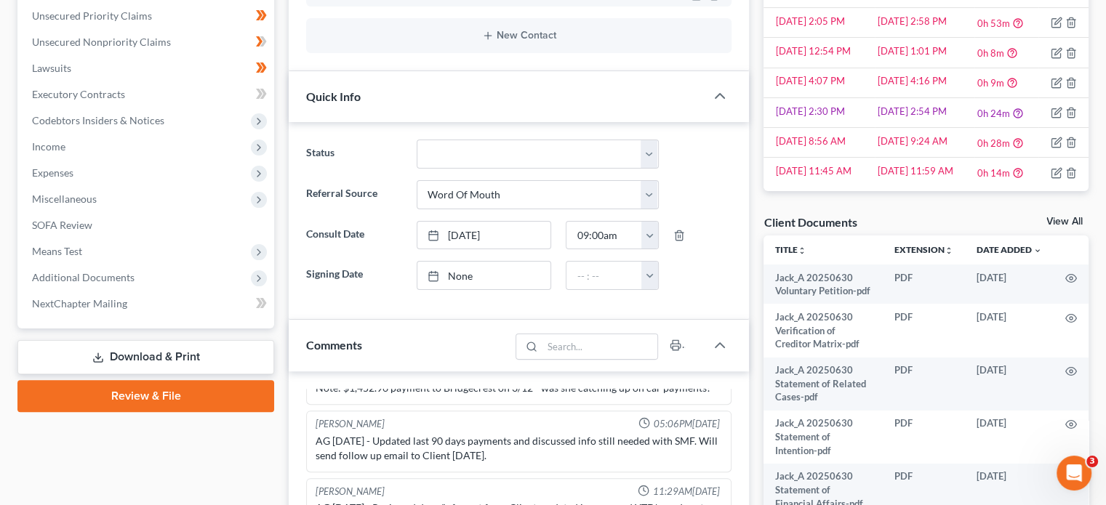
scroll to position [481, 0]
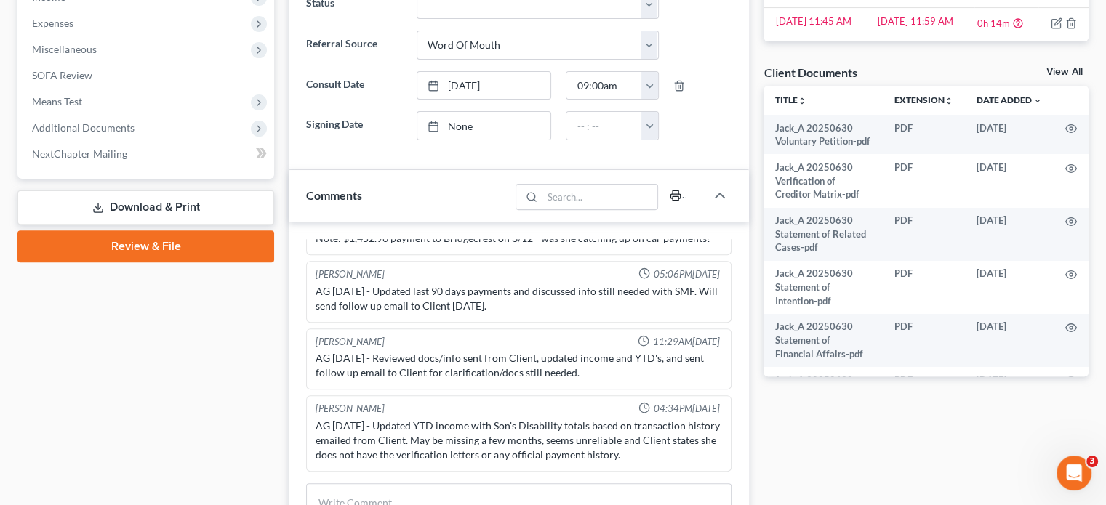
click at [672, 200] on button "button" at bounding box center [674, 195] width 21 height 23
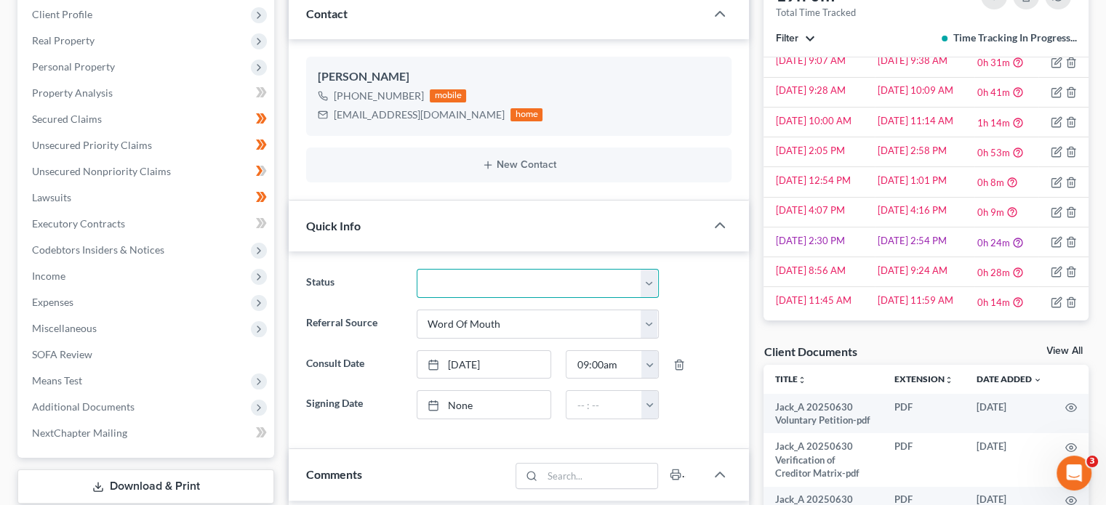
click at [457, 283] on select "Discharged Dismissed Filed / Pre 341 HOLD - Payment Plan Inactive In Progress O…" at bounding box center [538, 283] width 242 height 29
select select "0"
click at [417, 269] on select "Discharged Dismissed Filed / Pre 341 HOLD - Payment Plan Inactive In Progress O…" at bounding box center [538, 283] width 242 height 29
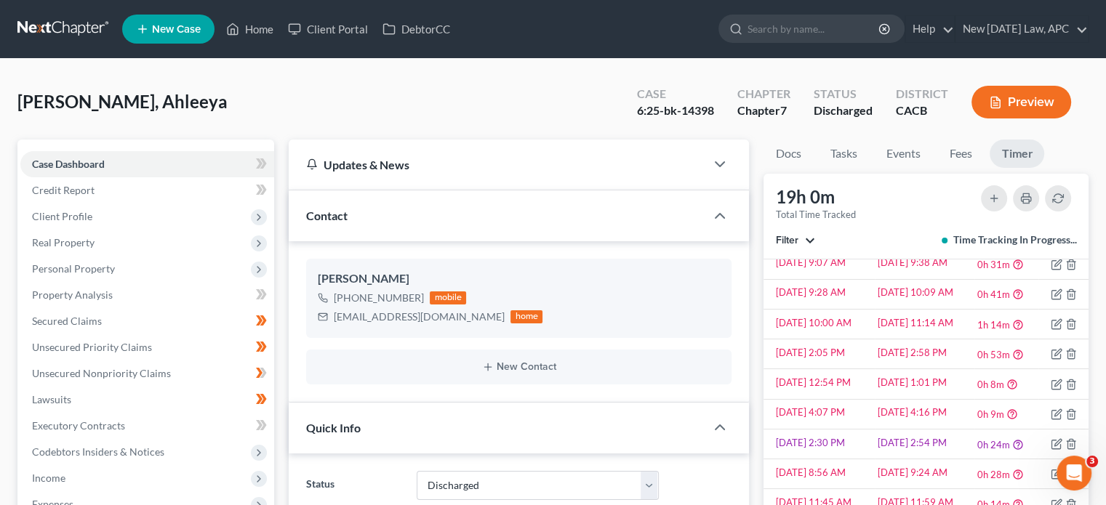
click at [262, 42] on ul "New Case Home Client Portal DebtorCC - No Result - See all results Or Press Ent…" at bounding box center [605, 29] width 966 height 38
click at [252, 20] on link "Home" at bounding box center [250, 29] width 62 height 26
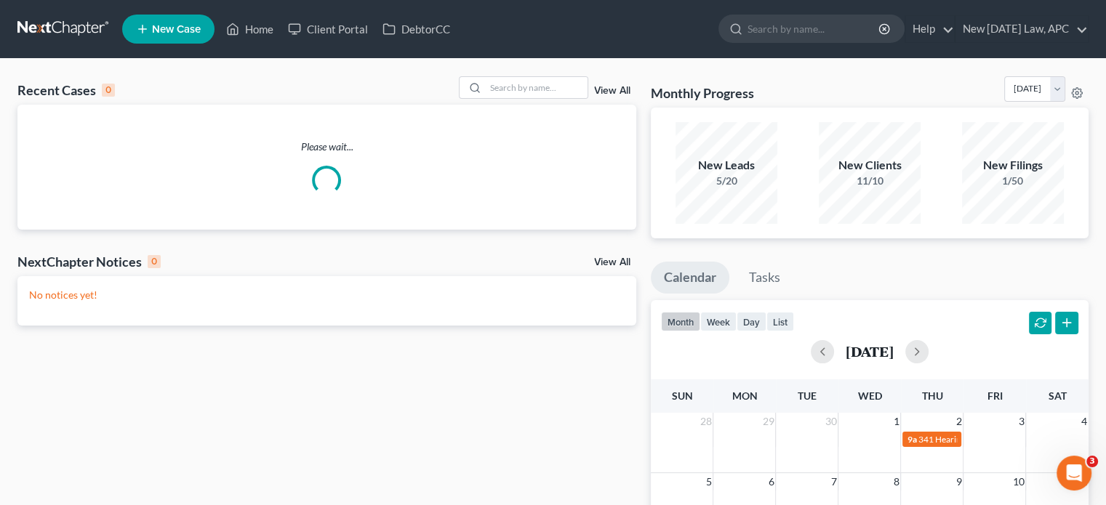
click at [616, 92] on link "View All" at bounding box center [612, 91] width 36 height 10
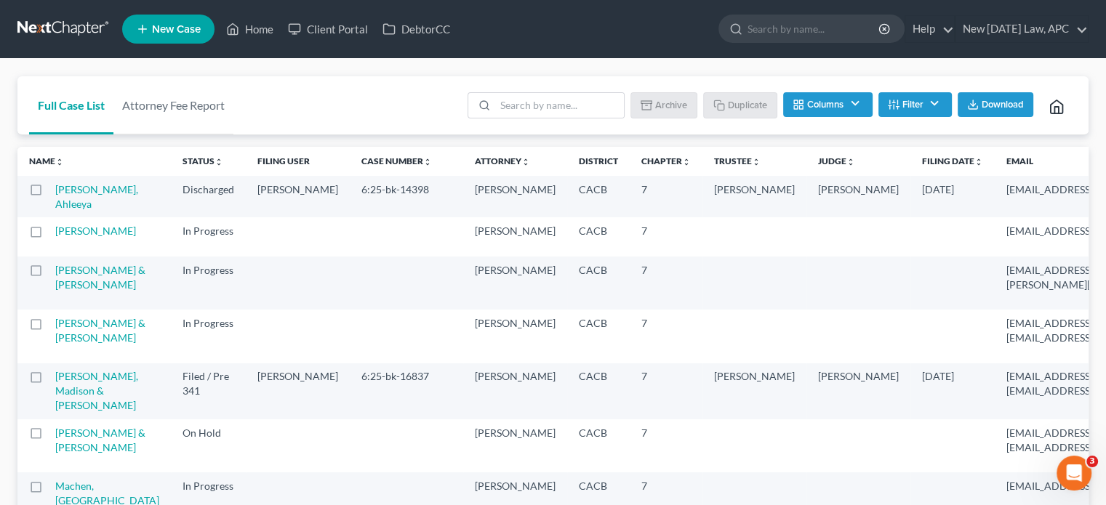
click at [49, 193] on label at bounding box center [49, 193] width 0 height 0
click at [55, 190] on input "checkbox" at bounding box center [59, 186] width 9 height 9
click at [674, 100] on button "Archive" at bounding box center [665, 104] width 65 height 25
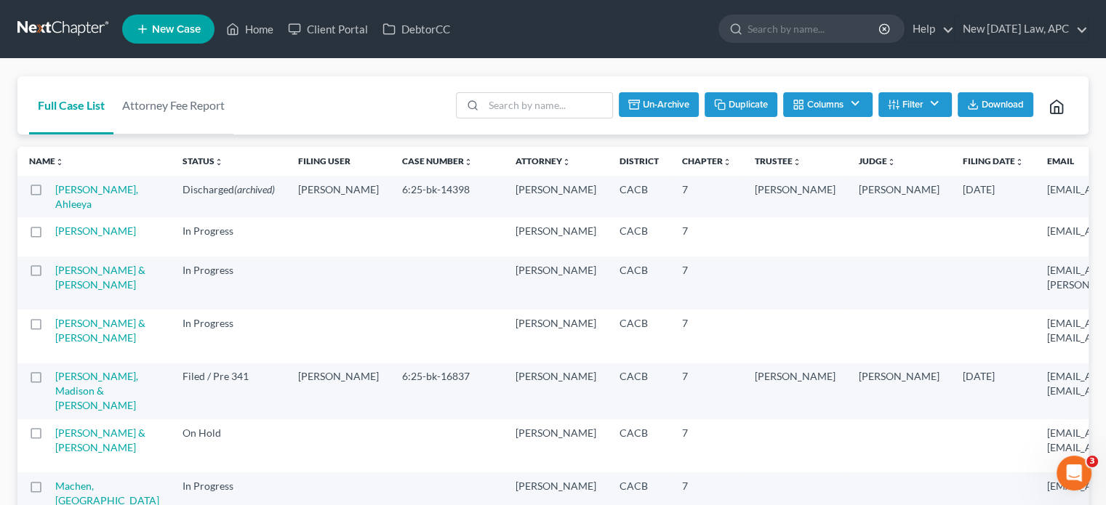
checkbox input "false"
click at [239, 26] on icon at bounding box center [232, 28] width 13 height 17
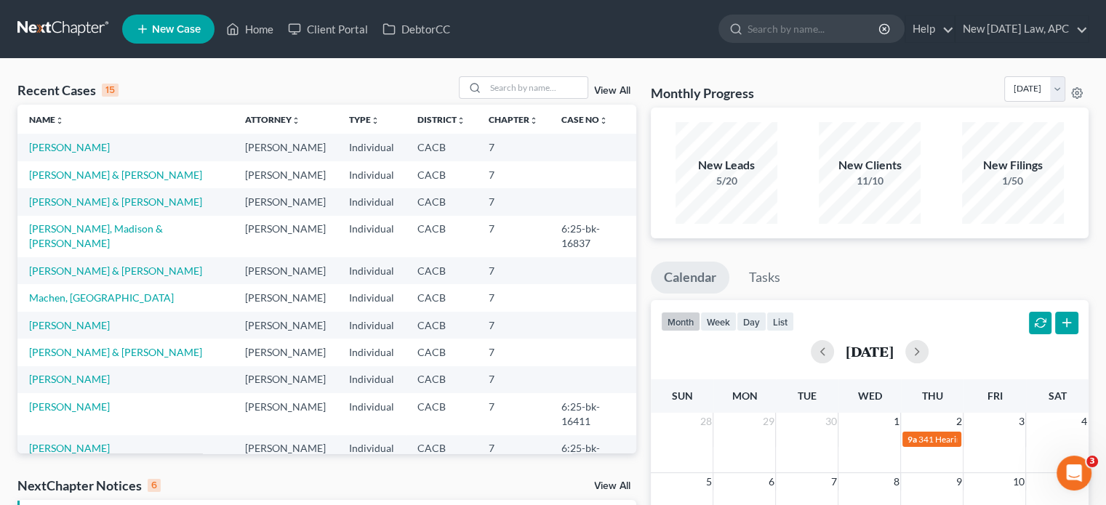
click at [169, 36] on link "New Case" at bounding box center [168, 29] width 92 height 29
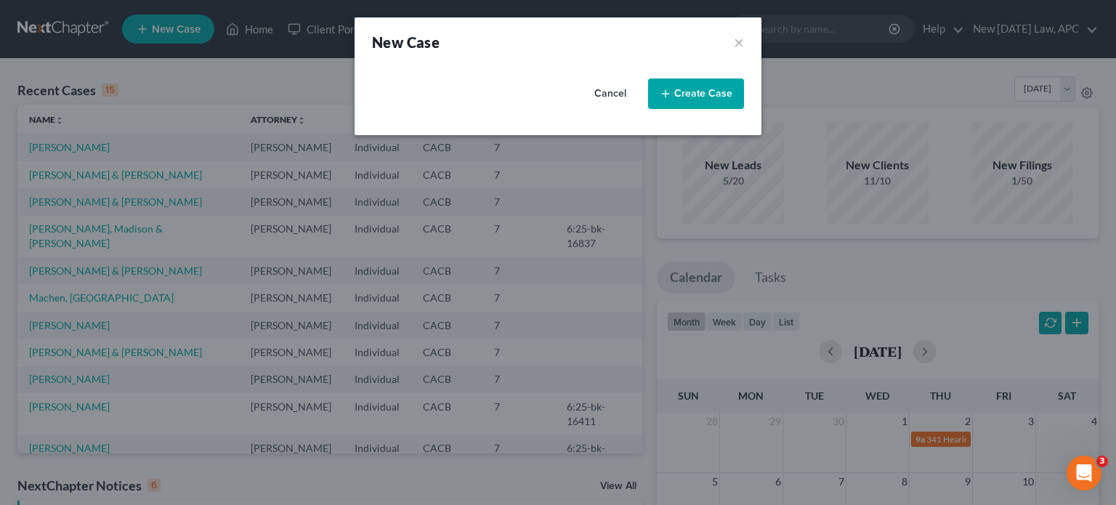
select select "7"
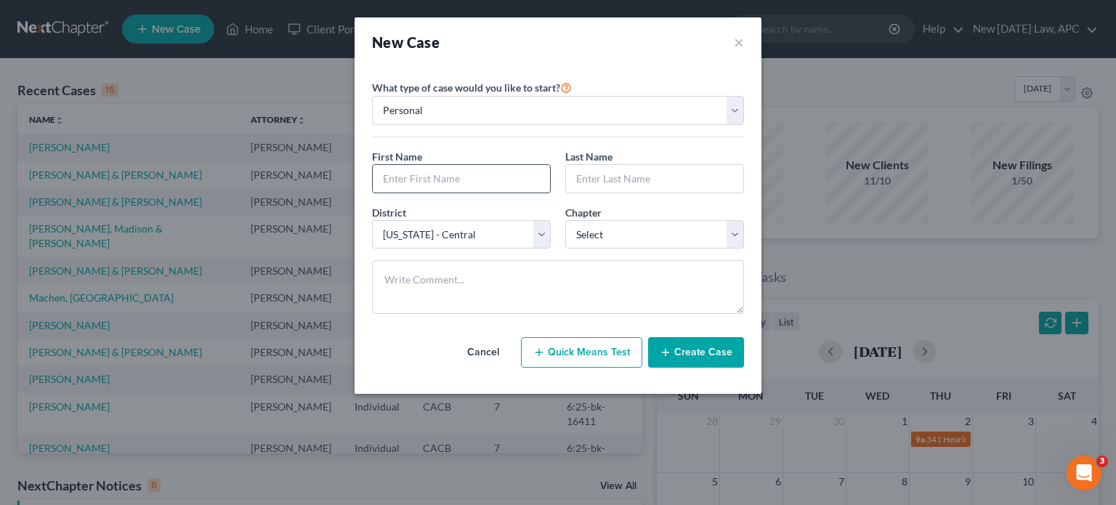
click at [440, 174] on input "text" at bounding box center [461, 179] width 177 height 28
type input "[PERSON_NAME] de [PERSON_NAME]"
click at [644, 175] on input "text" at bounding box center [654, 179] width 177 height 28
paste input "Meldrade"
type input "[PERSON_NAME]"
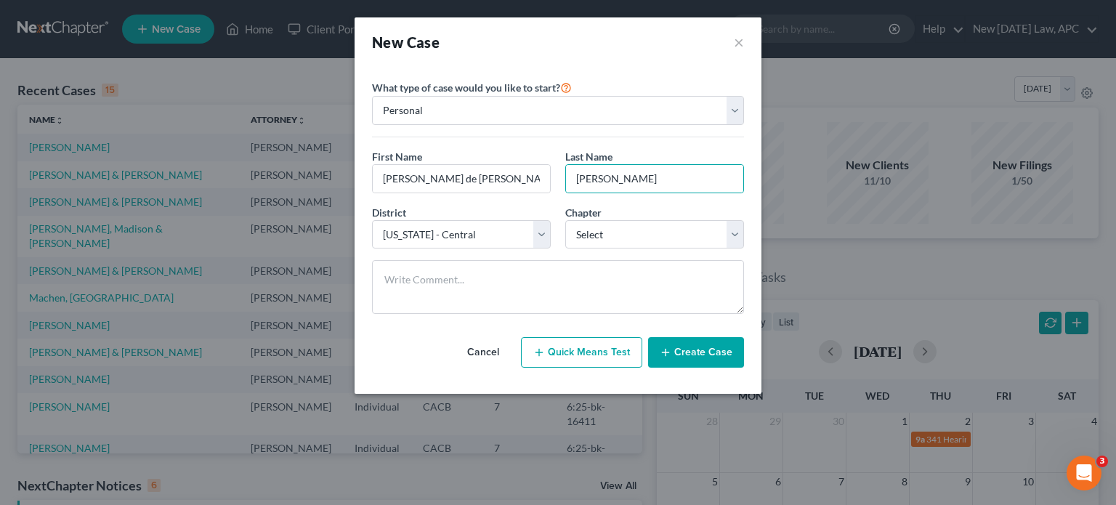
click at [486, 213] on div "District * Select [US_STATE] - [GEOGRAPHIC_DATA] [US_STATE] - [GEOGRAPHIC_DATA]…" at bounding box center [461, 227] width 193 height 44
click at [581, 240] on select "Select 7 11 12 13" at bounding box center [655, 234] width 179 height 29
select select "0"
click at [566, 220] on select "Select 7 11 12 13" at bounding box center [655, 234] width 179 height 29
click at [683, 351] on button "Create Case" at bounding box center [696, 352] width 96 height 31
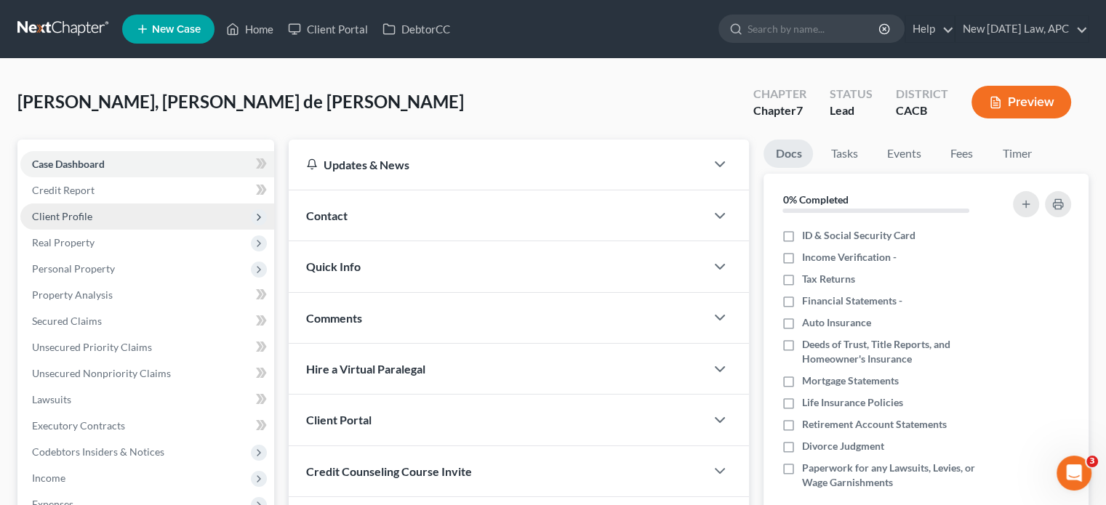
click at [96, 215] on span "Client Profile" at bounding box center [147, 217] width 254 height 26
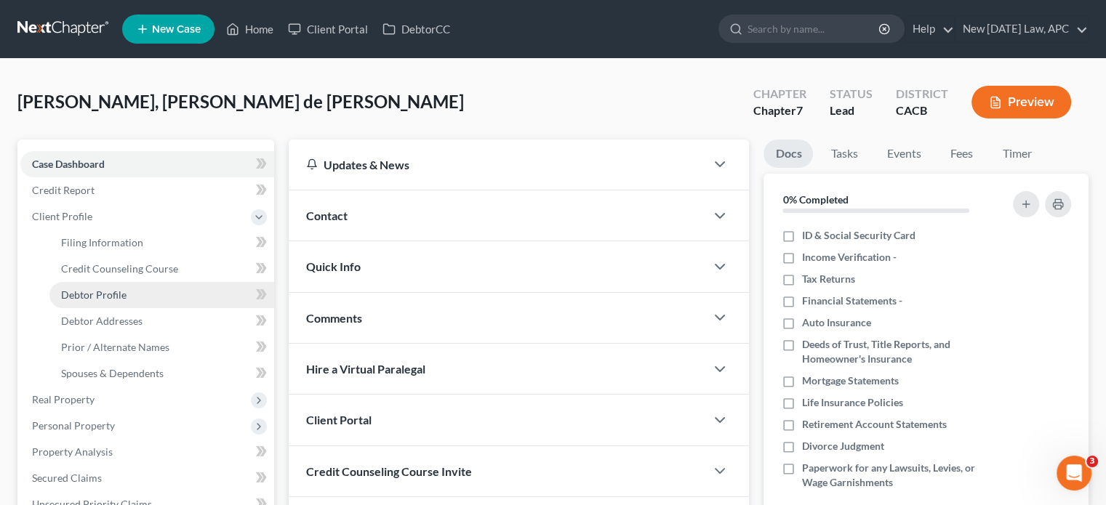
click at [108, 290] on span "Debtor Profile" at bounding box center [93, 295] width 65 height 12
select select "0"
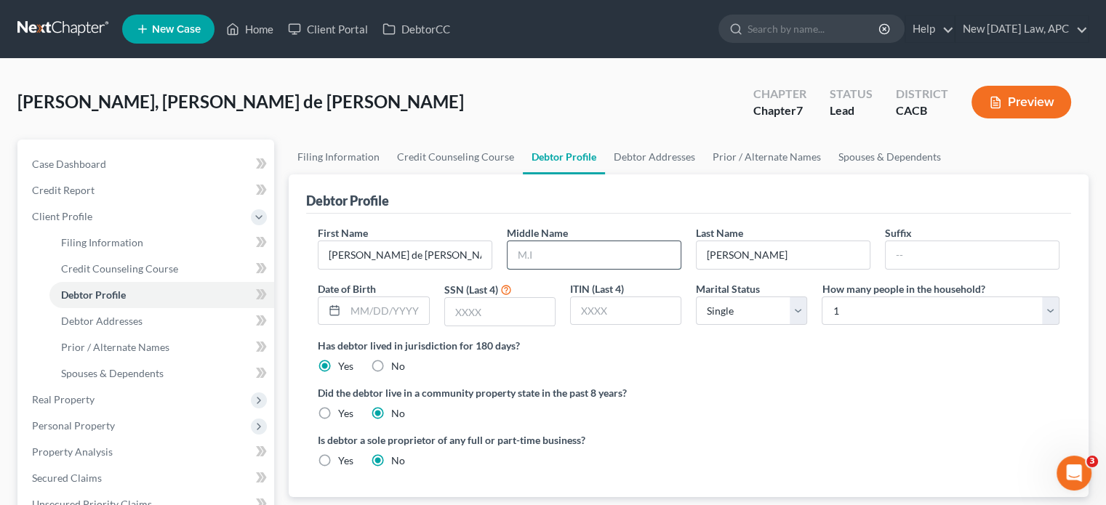
click at [523, 250] on input "text" at bounding box center [593, 255] width 173 height 28
type input "de [DEMOGRAPHIC_DATA]"
drag, startPoint x: 351, startPoint y: 255, endPoint x: 465, endPoint y: 267, distance: 114.8
click at [465, 267] on div "[PERSON_NAME] de [PERSON_NAME]" at bounding box center [405, 255] width 174 height 29
type input "[PERSON_NAME]"
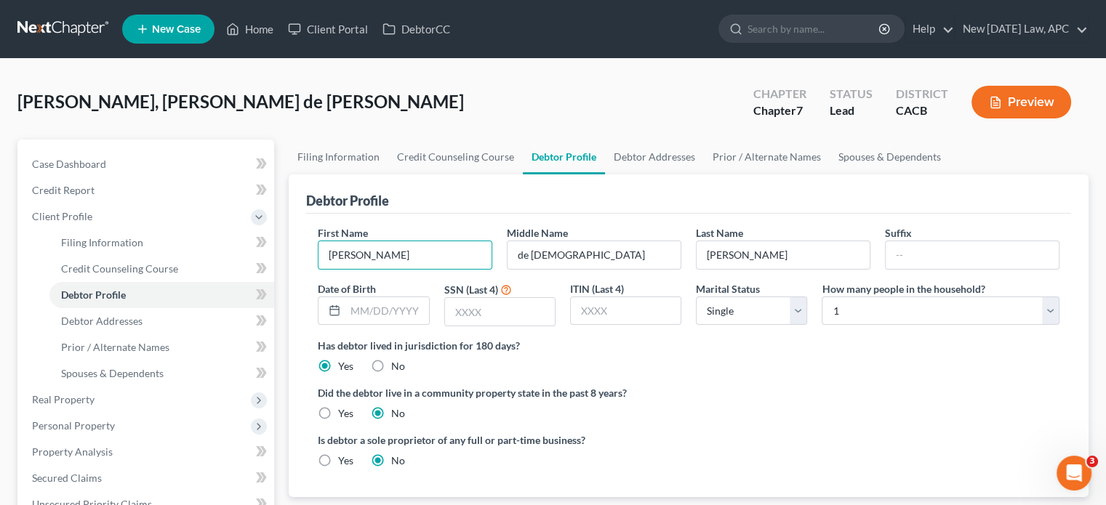
click at [456, 199] on div "Debtor Profile" at bounding box center [688, 193] width 765 height 39
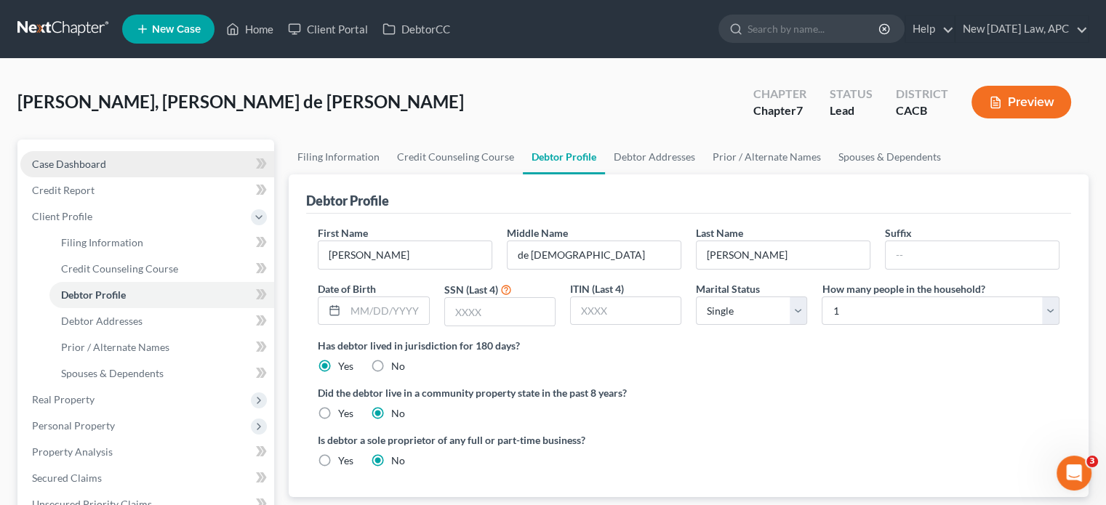
click at [84, 160] on span "Case Dashboard" at bounding box center [69, 164] width 74 height 12
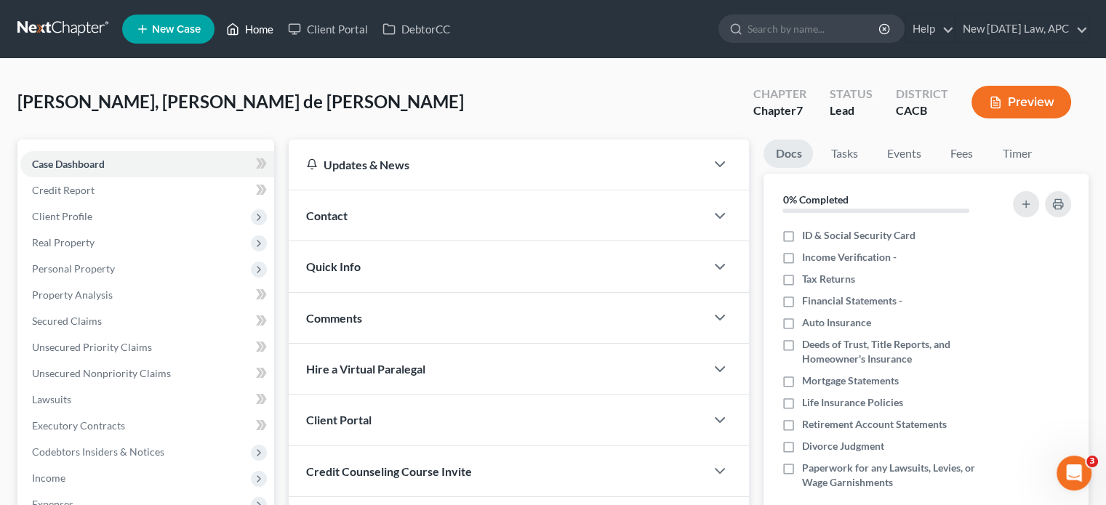
click at [239, 25] on icon at bounding box center [232, 28] width 13 height 17
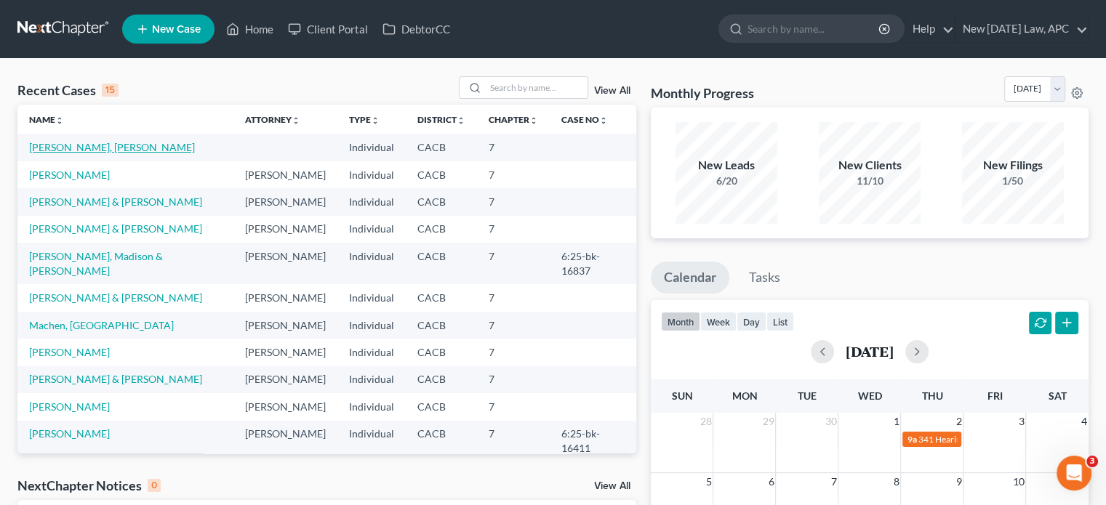
click at [94, 148] on link "[PERSON_NAME], [PERSON_NAME]" at bounding box center [112, 147] width 166 height 12
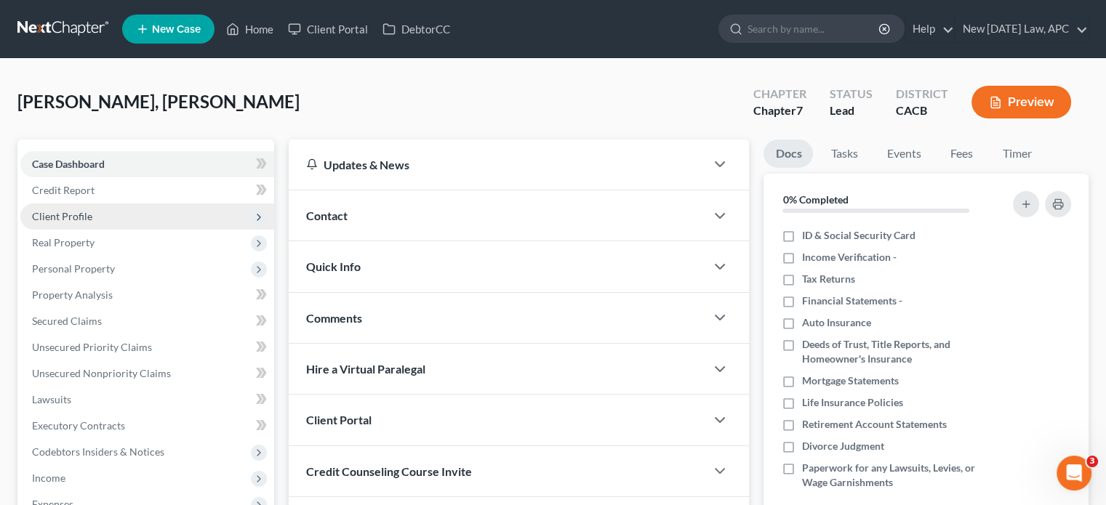
click at [76, 214] on span "Client Profile" at bounding box center [62, 216] width 60 height 12
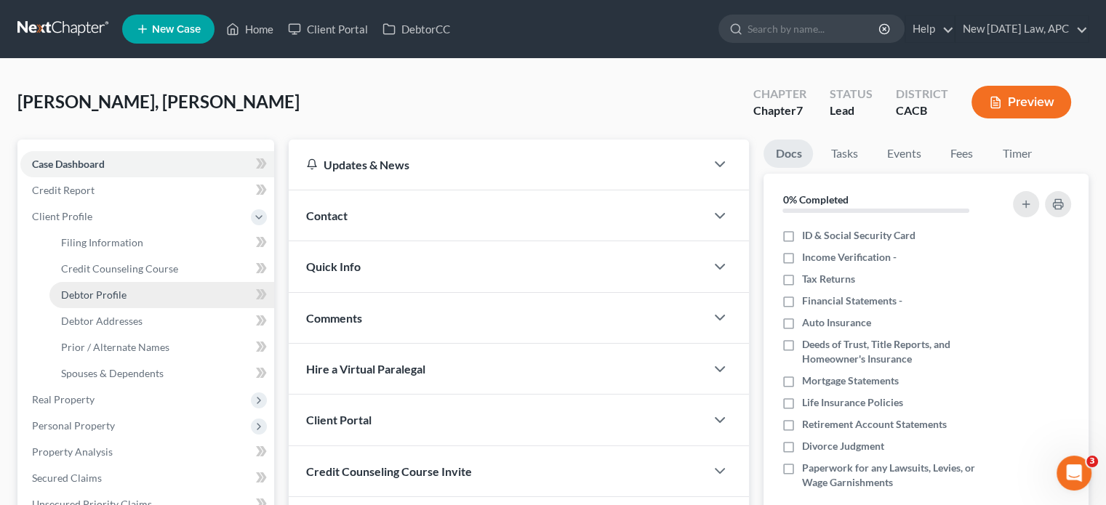
click at [110, 296] on span "Debtor Profile" at bounding box center [93, 295] width 65 height 12
select select "0"
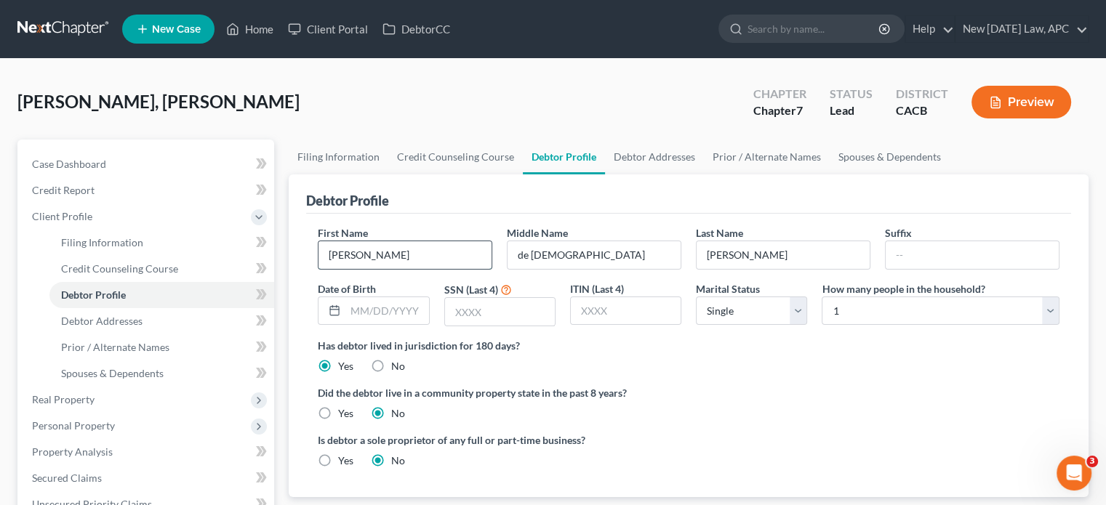
click at [424, 252] on input "[PERSON_NAME]" at bounding box center [404, 255] width 173 height 28
type input "[PERSON_NAME] de [PERSON_NAME]"
drag, startPoint x: 566, startPoint y: 252, endPoint x: 496, endPoint y: 249, distance: 70.6
click at [496, 249] on div "First Name [PERSON_NAME] de [PERSON_NAME] Middle Name de [PERSON_NAME] Last Nam…" at bounding box center [688, 281] width 756 height 113
click at [480, 229] on div "First Name [PERSON_NAME] de [PERSON_NAME]" at bounding box center [404, 247] width 189 height 44
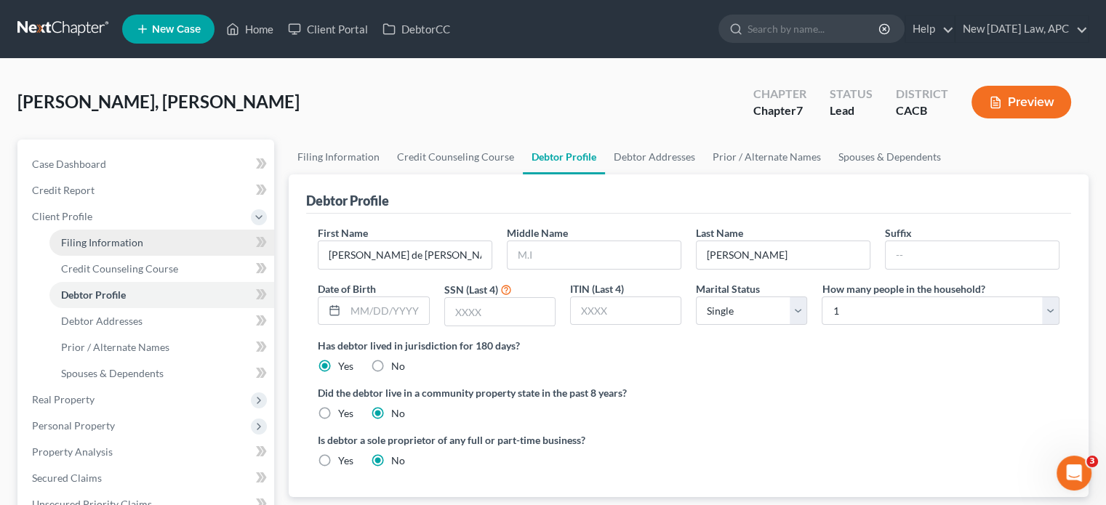
click at [120, 248] on span "Filing Information" at bounding box center [102, 242] width 82 height 12
select select "1"
select select "0"
select select "7"
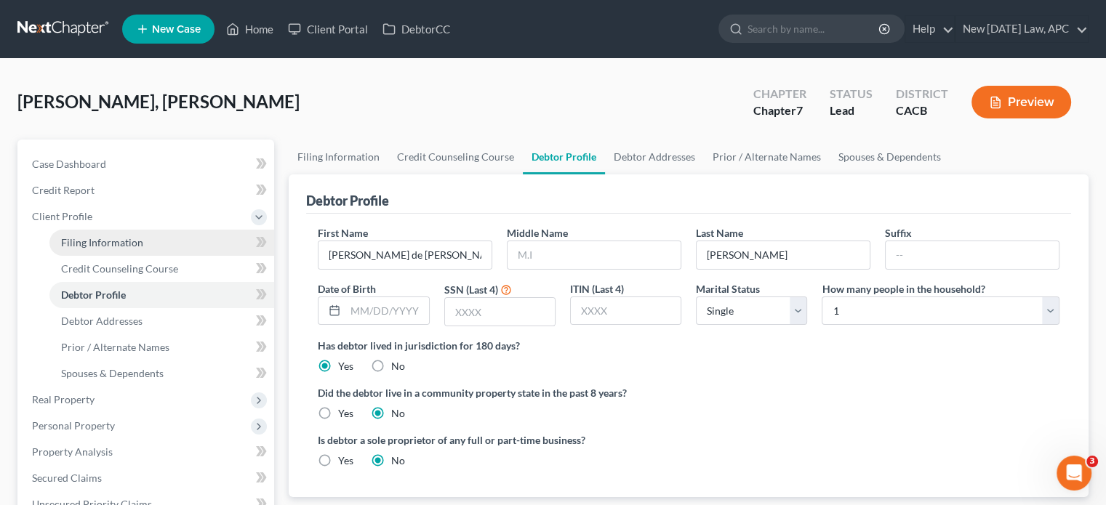
select select "4"
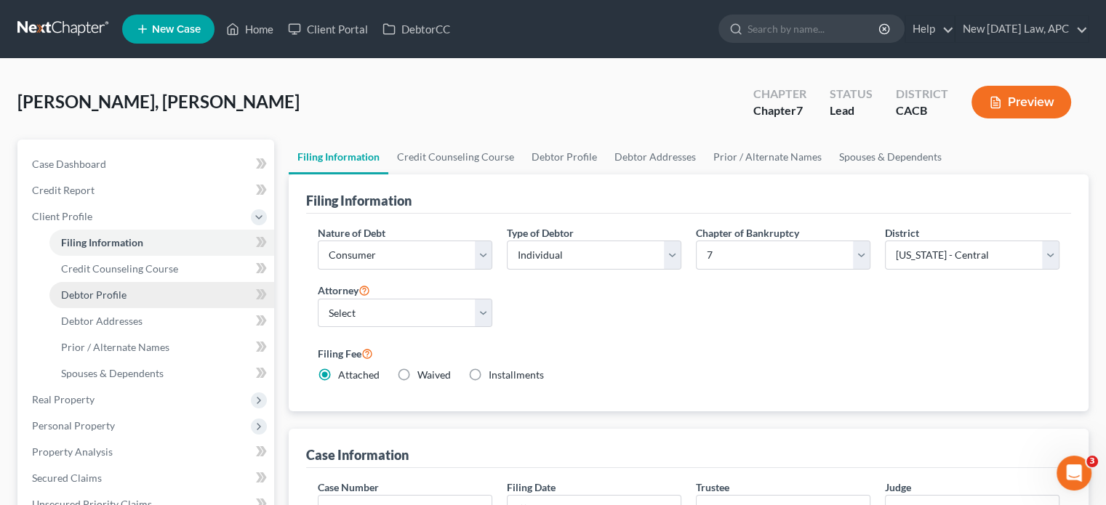
click at [134, 289] on link "Debtor Profile" at bounding box center [161, 295] width 225 height 26
select select "0"
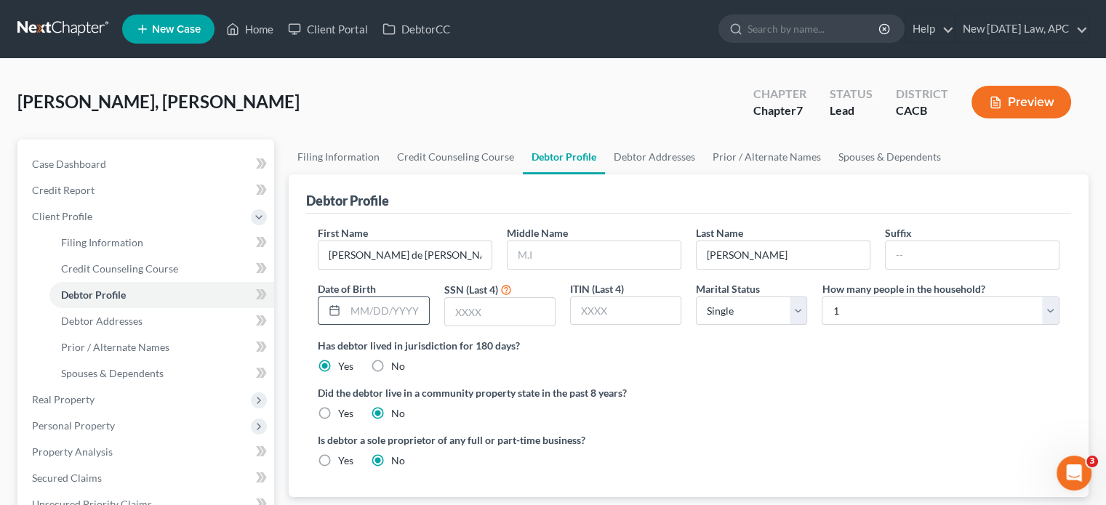
click at [367, 316] on input "text" at bounding box center [386, 311] width 83 height 28
type input "[DATE]"
click at [515, 315] on input "text" at bounding box center [500, 312] width 110 height 28
type input "8981"
click at [652, 359] on div "Has debtor lived in jurisdiction for 180 days? Yes No Debtor must reside in jur…" at bounding box center [688, 356] width 741 height 36
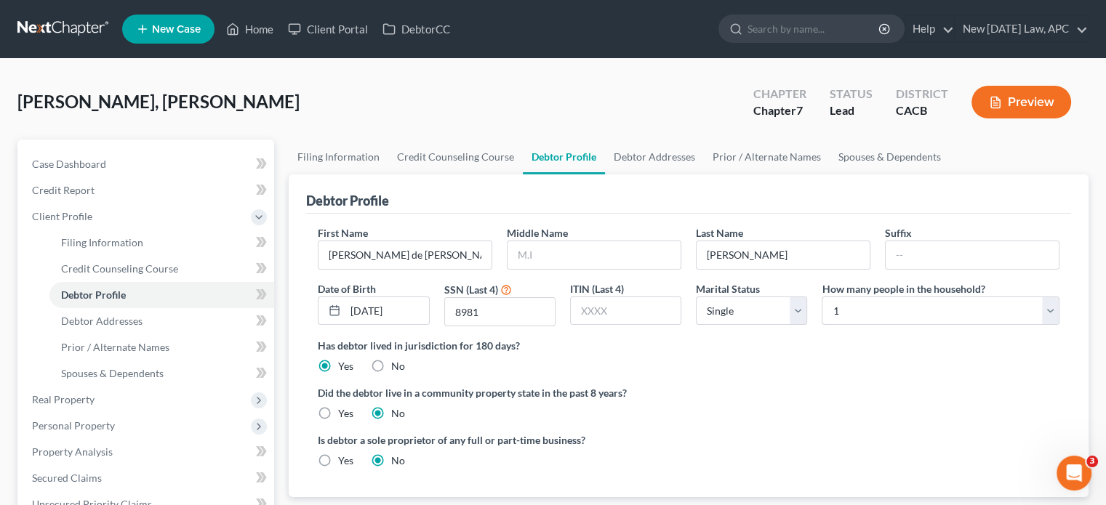
click at [338, 421] on label "Yes" at bounding box center [345, 413] width 15 height 15
click at [344, 416] on input "Yes" at bounding box center [348, 410] width 9 height 9
radio input "true"
radio input "false"
click at [84, 325] on span "Debtor Addresses" at bounding box center [101, 321] width 81 height 12
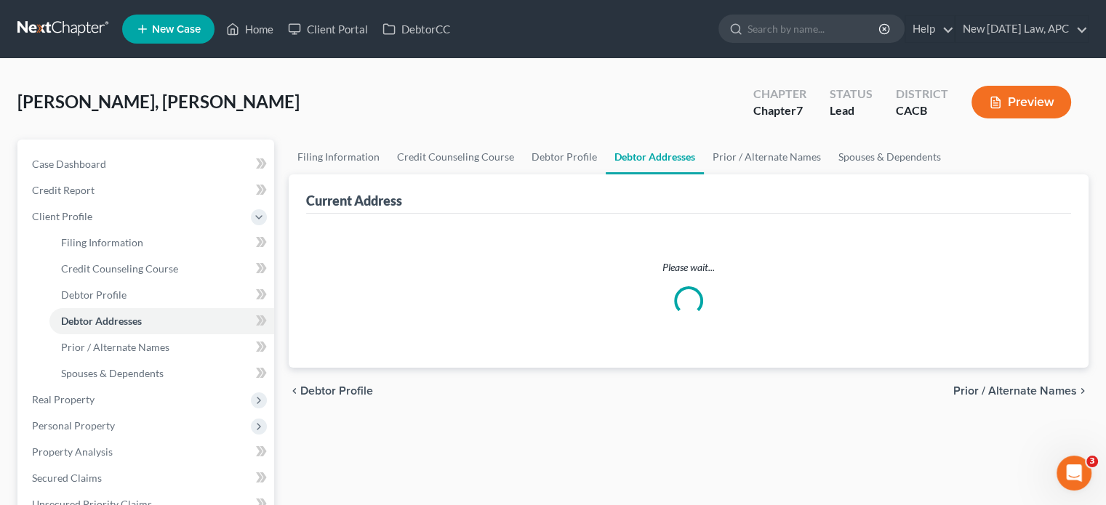
select select "0"
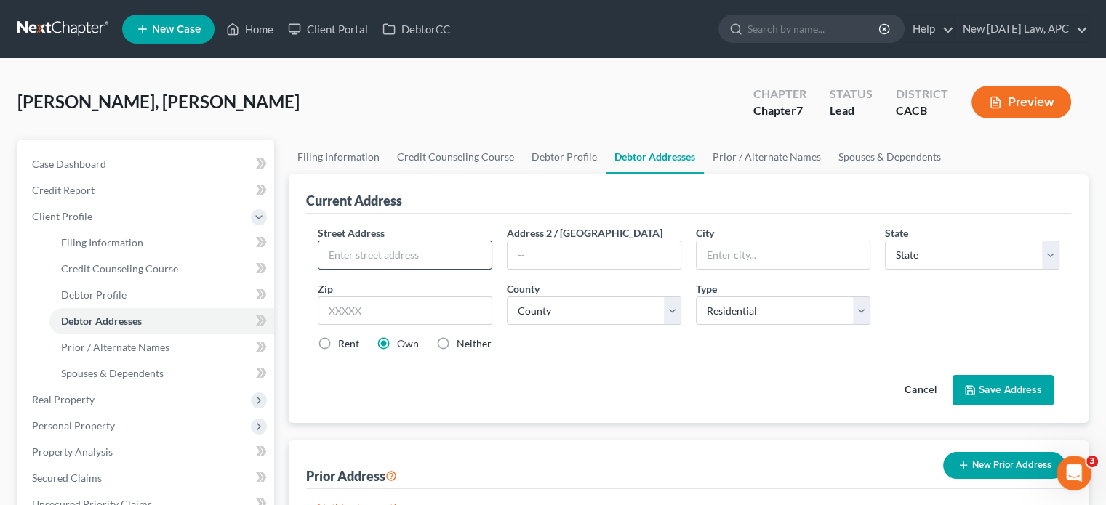
click at [431, 253] on input "text" at bounding box center [404, 255] width 173 height 28
type input "[STREET_ADDRESS]"
click at [405, 377] on div "Cancel Save Address" at bounding box center [688, 384] width 741 height 43
click at [345, 345] on label "Rent" at bounding box center [348, 344] width 21 height 15
click at [345, 345] on input "Rent" at bounding box center [348, 341] width 9 height 9
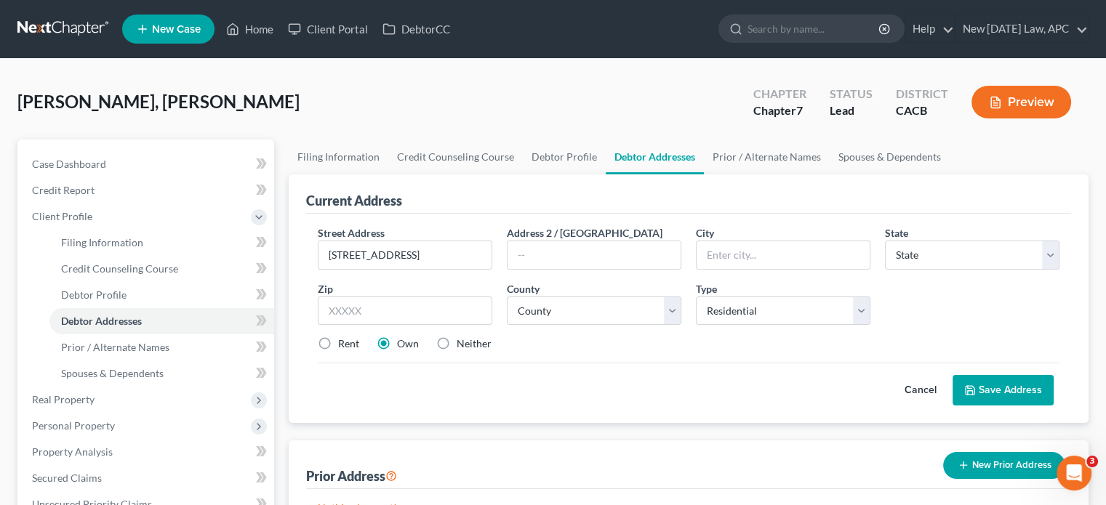
radio input "true"
click at [389, 376] on div "Cancel Save Address" at bounding box center [688, 384] width 741 height 43
click at [363, 302] on input "text" at bounding box center [405, 311] width 174 height 29
type input "92530"
click at [573, 386] on div "Cancel Save Address" at bounding box center [688, 384] width 741 height 43
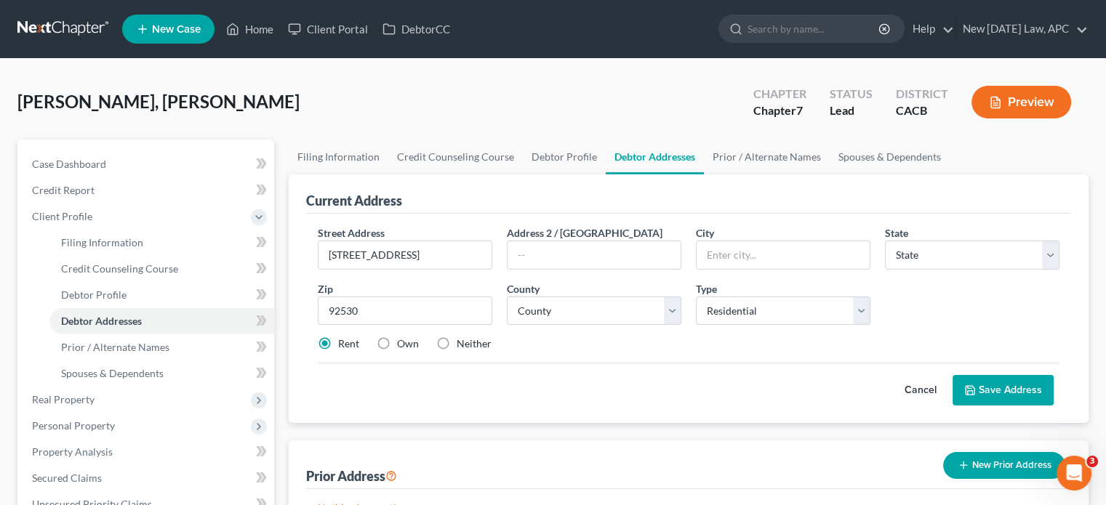
type input "[GEOGRAPHIC_DATA]"
select select "4"
click at [558, 301] on select "County" at bounding box center [594, 311] width 174 height 29
select select "32"
click at [507, 297] on select "County [GEOGRAPHIC_DATA] [GEOGRAPHIC_DATA] [GEOGRAPHIC_DATA] [GEOGRAPHIC_DATA] …" at bounding box center [594, 311] width 174 height 29
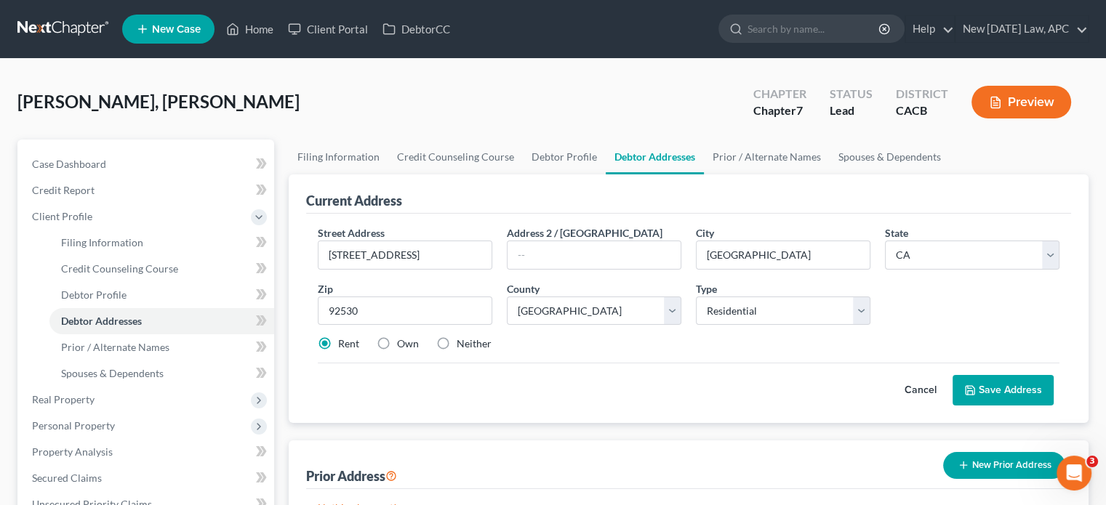
click at [985, 383] on button "Save Address" at bounding box center [1002, 390] width 101 height 31
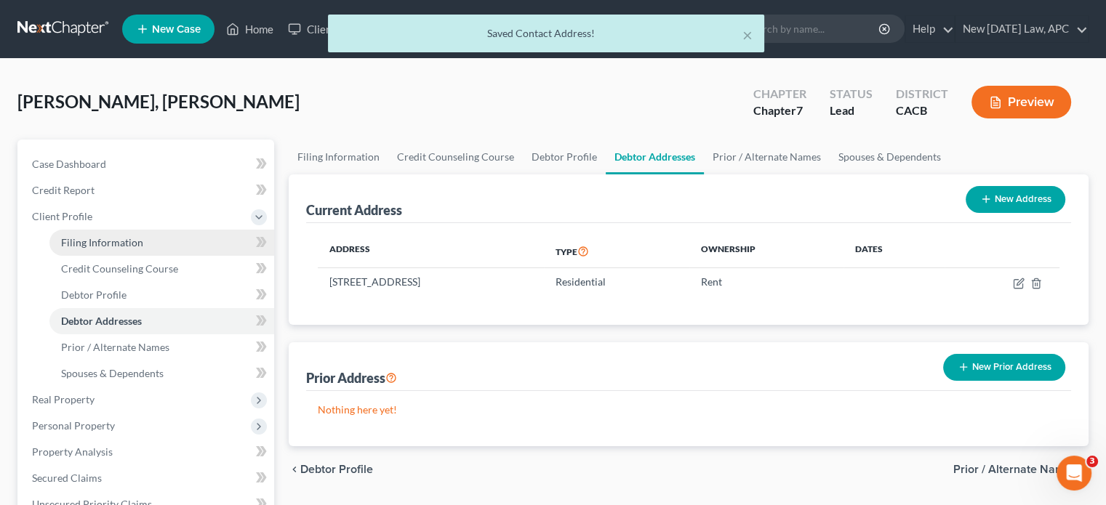
click at [141, 241] on link "Filing Information" at bounding box center [161, 243] width 225 height 26
select select "1"
select select "0"
select select "7"
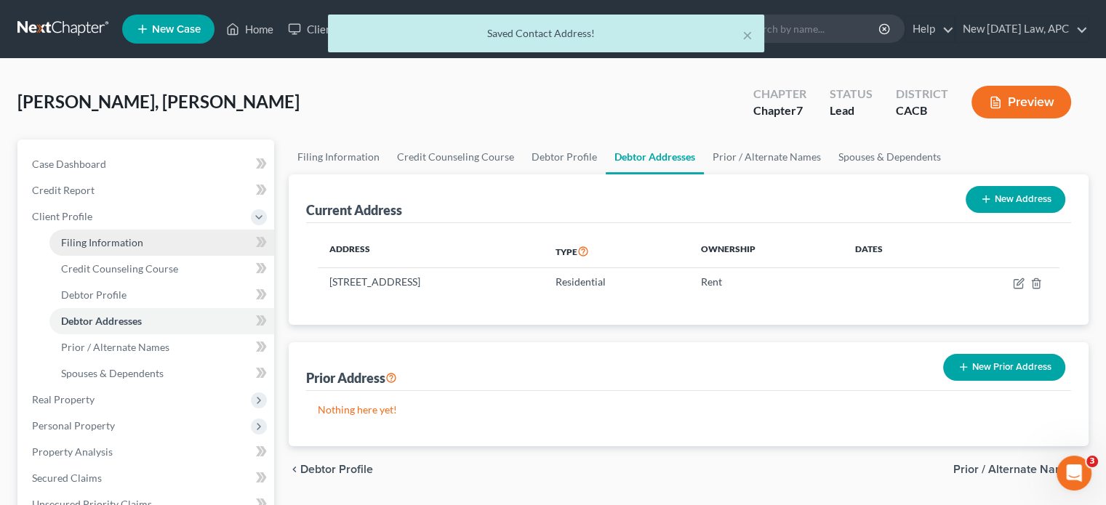
select select "4"
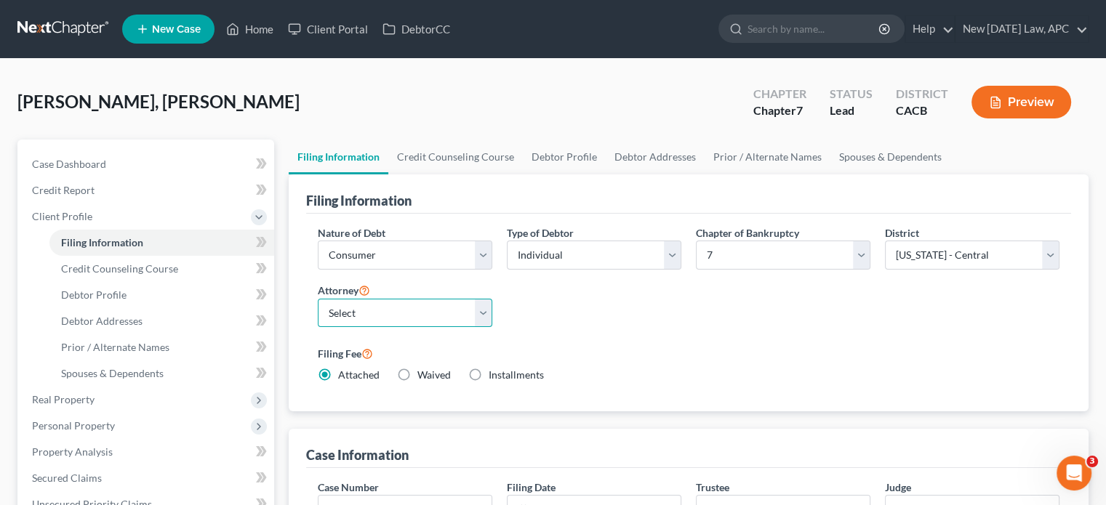
click at [395, 307] on select "Select [PERSON_NAME] - CACB [PERSON_NAME] - CACB [PERSON_NAME] - CASB" at bounding box center [405, 313] width 174 height 29
select select "1"
click at [318, 299] on select "Select [PERSON_NAME] - CACB [PERSON_NAME] - CACB [PERSON_NAME] - CASB" at bounding box center [405, 313] width 174 height 29
click at [597, 302] on div "Nature of Debt Select Business Consumer Other Nature of Business Select Clearin…" at bounding box center [688, 309] width 756 height 169
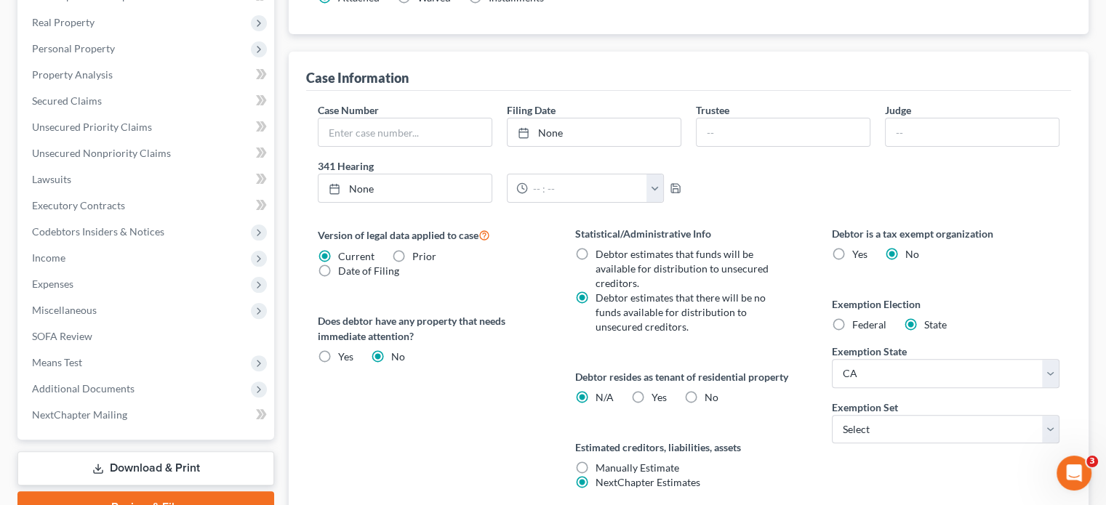
scroll to position [378, 0]
click at [652, 390] on span "Yes" at bounding box center [658, 396] width 15 height 12
click at [657, 390] on input "Yes Yes" at bounding box center [661, 394] width 9 height 9
radio input "true"
radio input "false"
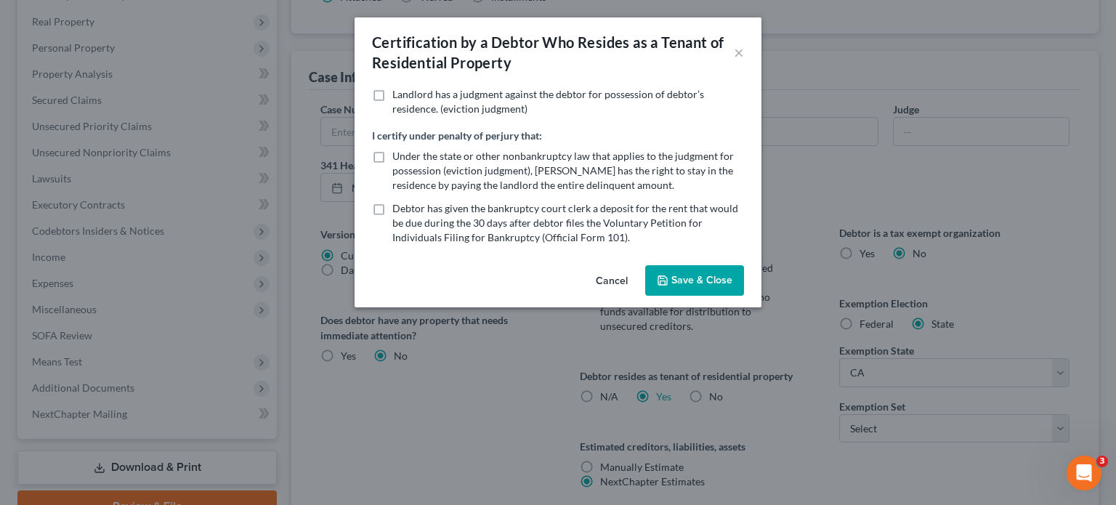
click at [763, 451] on div "Certification by a Debtor Who Resides as a Tenant of Residential Property × Lan…" at bounding box center [558, 252] width 1116 height 505
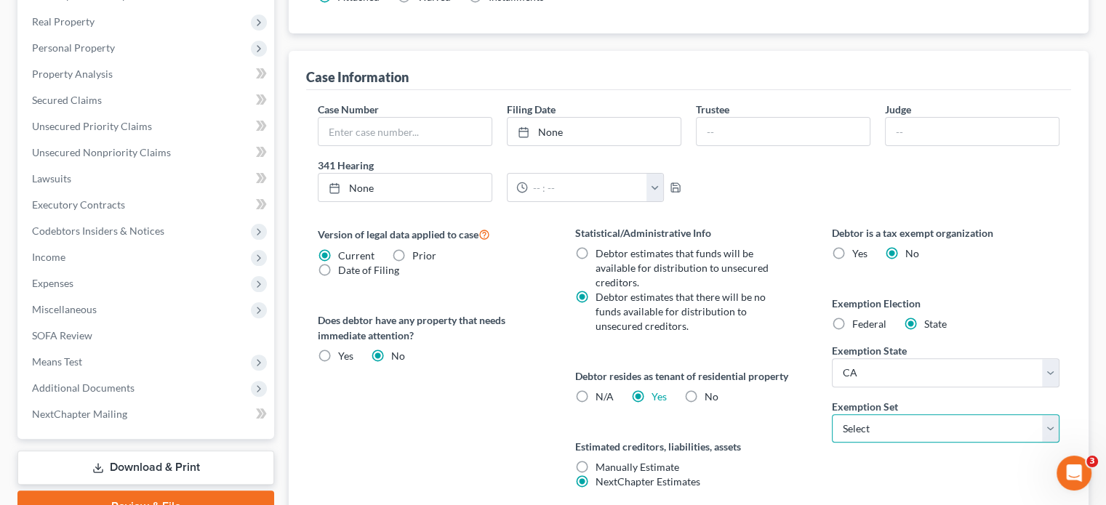
click at [884, 429] on select "Select 703 704" at bounding box center [946, 428] width 228 height 29
select select "0"
click at [832, 414] on select "Select 703 704" at bounding box center [946, 428] width 228 height 29
click at [784, 444] on label "Estimated creditors, liabilities, assets" at bounding box center [689, 446] width 228 height 15
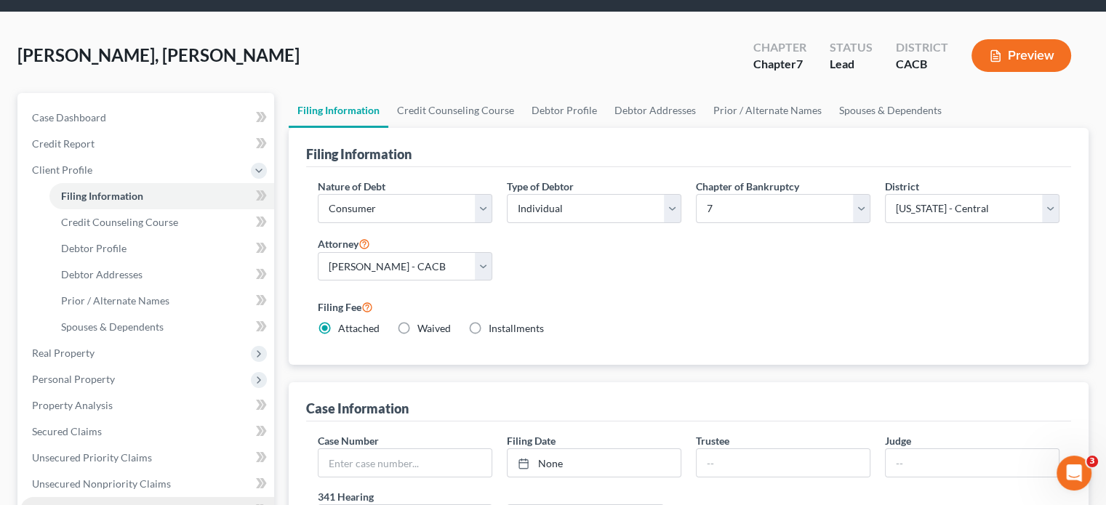
scroll to position [47, 0]
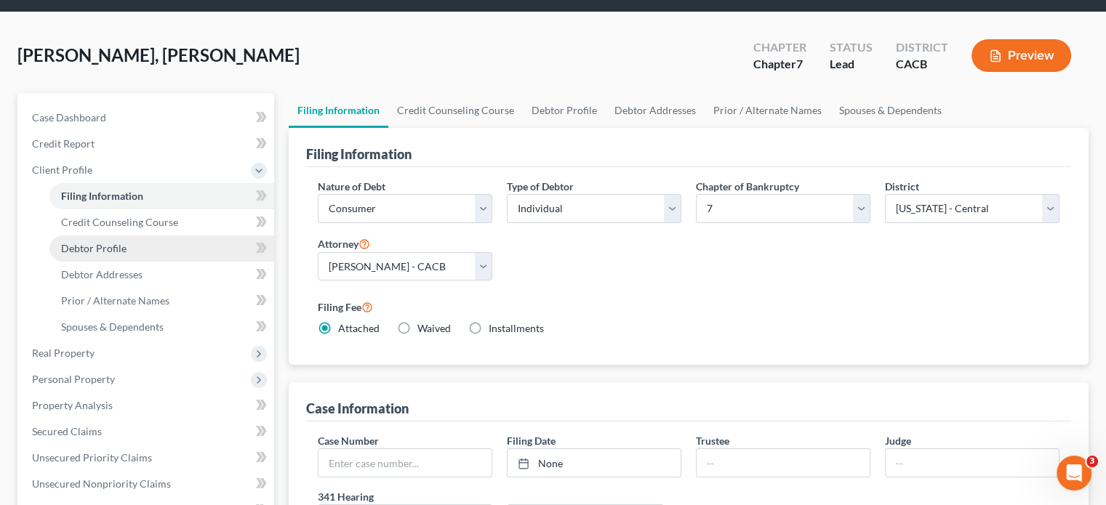
click at [113, 241] on link "Debtor Profile" at bounding box center [161, 249] width 225 height 26
select select "0"
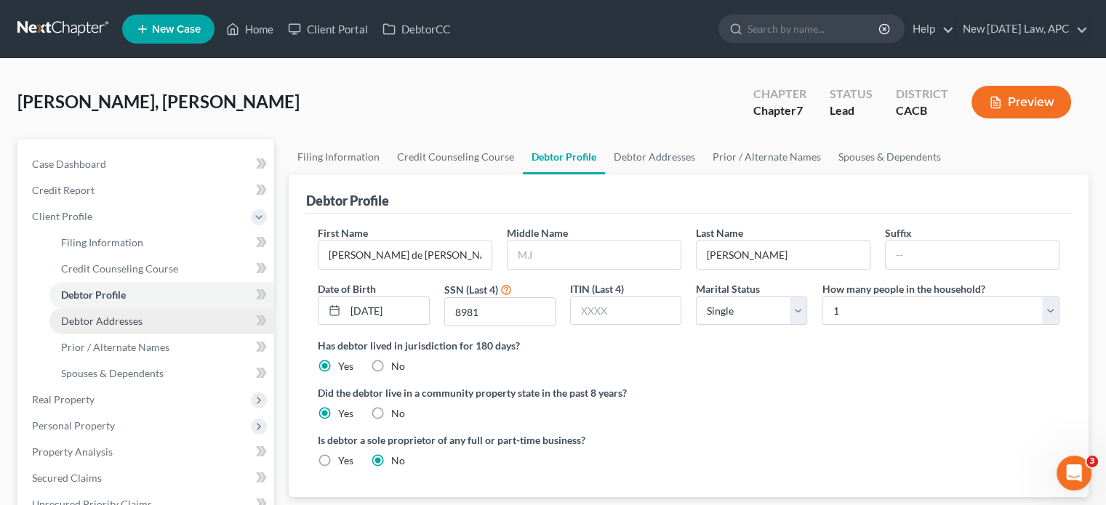
click at [127, 322] on span "Debtor Addresses" at bounding box center [101, 321] width 81 height 12
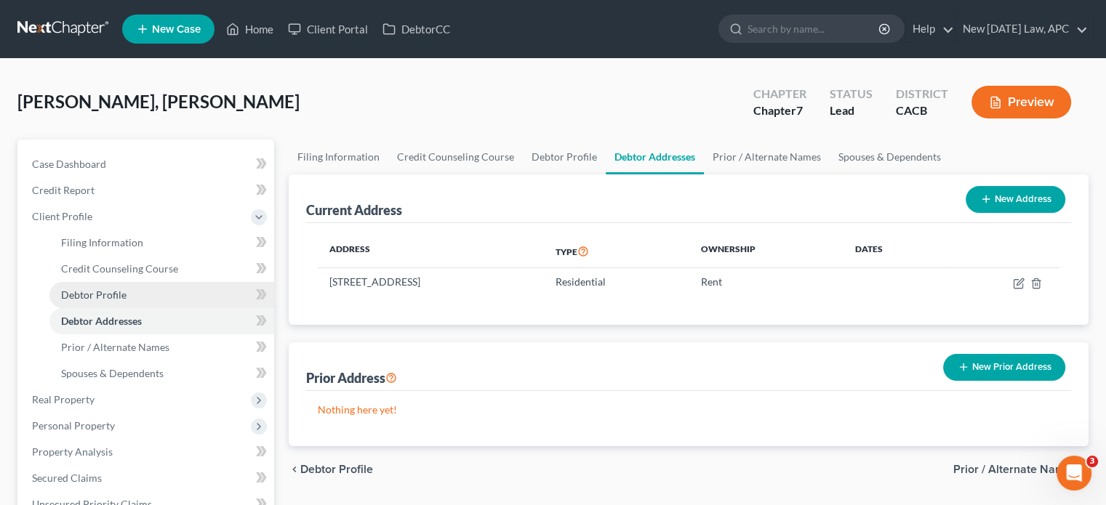
click at [130, 294] on link "Debtor Profile" at bounding box center [161, 295] width 225 height 26
select select "0"
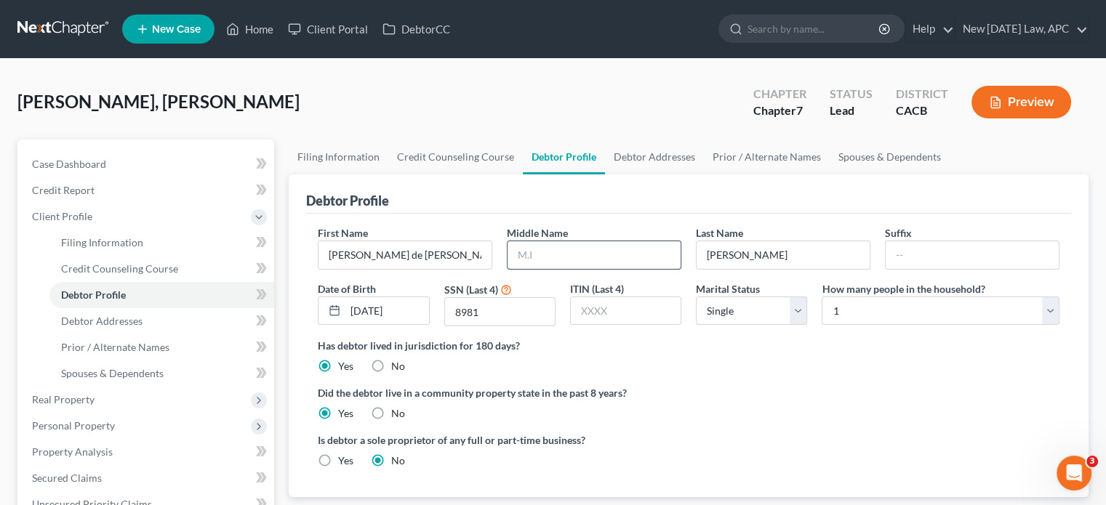
click at [544, 248] on input "text" at bounding box center [593, 255] width 173 height 28
type input "de [DEMOGRAPHIC_DATA]"
drag, startPoint x: 352, startPoint y: 251, endPoint x: 403, endPoint y: 257, distance: 51.2
click at [403, 257] on input "[PERSON_NAME] de [PERSON_NAME]" at bounding box center [404, 255] width 173 height 28
type input "[PERSON_NAME]"
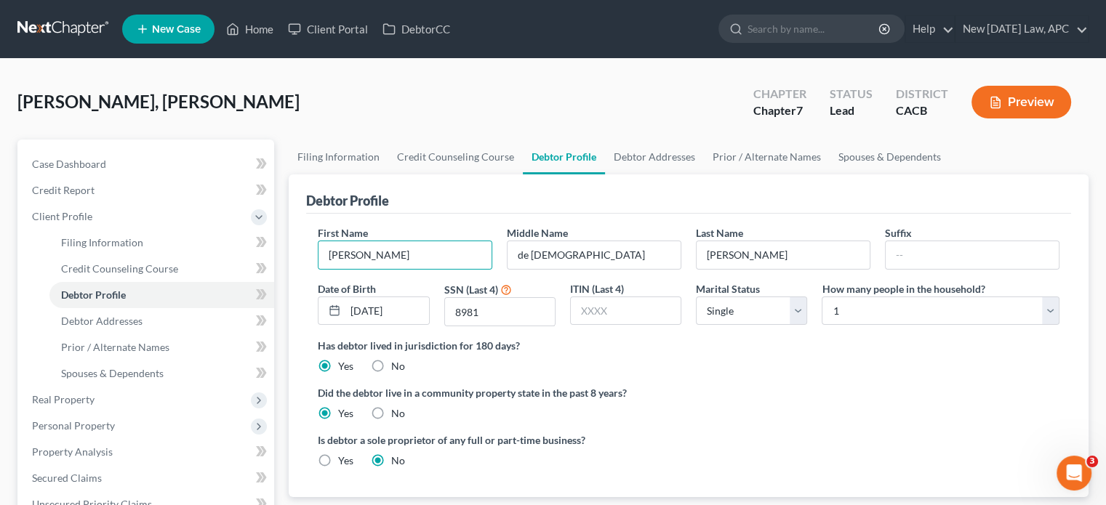
click at [728, 374] on ng-include "First Name [PERSON_NAME] Middle Name de [PERSON_NAME] Last Name [PERSON_NAME] S…" at bounding box center [688, 352] width 741 height 254
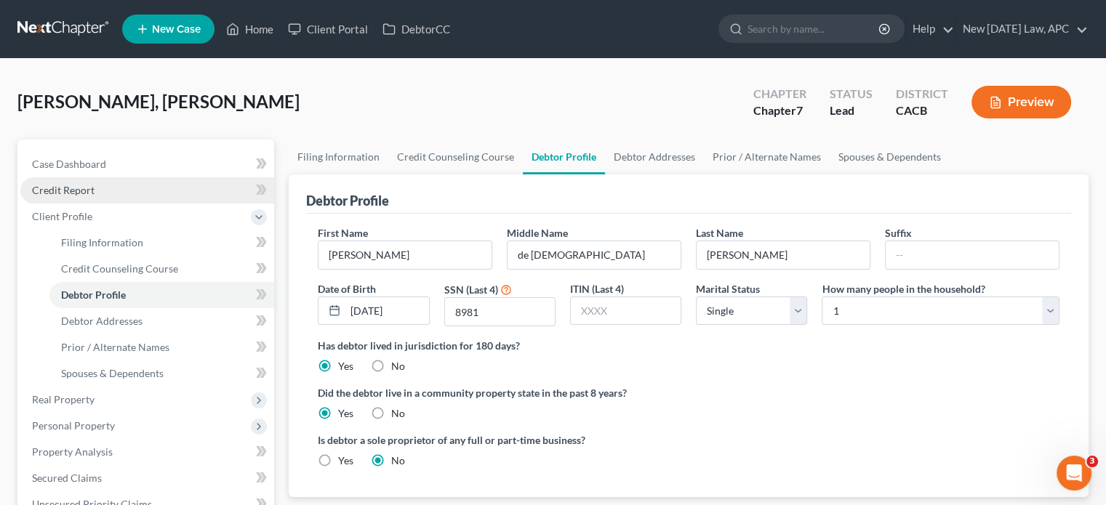
click at [92, 184] on span "Credit Report" at bounding box center [63, 190] width 63 height 12
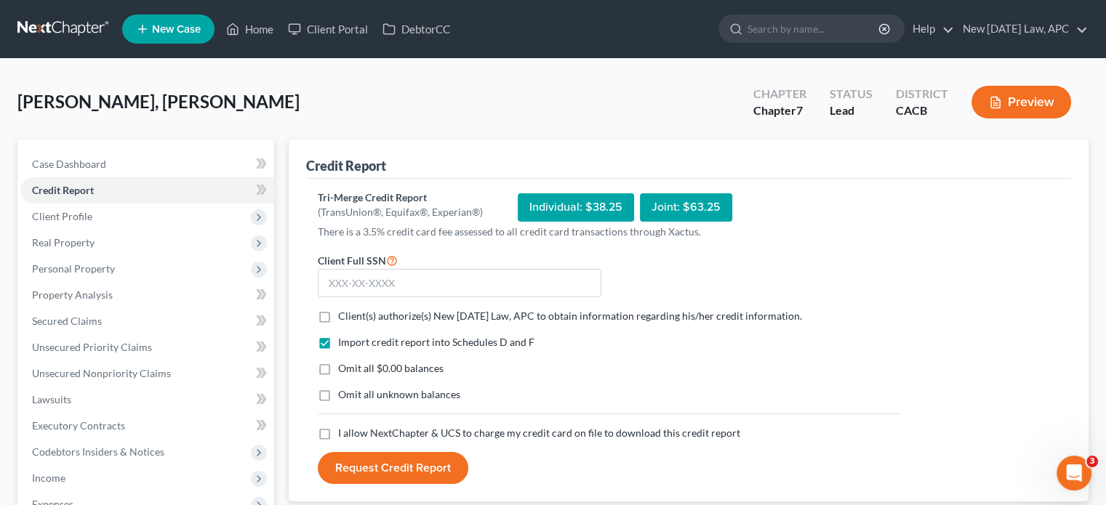
click at [338, 316] on label "Client(s) authorize(s) New [DATE] Law, APC to obtain information regarding his/…" at bounding box center [570, 316] width 464 height 15
click at [344, 316] on input "Client(s) authorize(s) New [DATE] Law, APC to obtain information regarding his/…" at bounding box center [348, 313] width 9 height 9
checkbox input "true"
click at [338, 373] on label "Omit all $0.00 balances" at bounding box center [390, 368] width 105 height 15
click at [344, 371] on input "Omit all $0.00 balances" at bounding box center [348, 365] width 9 height 9
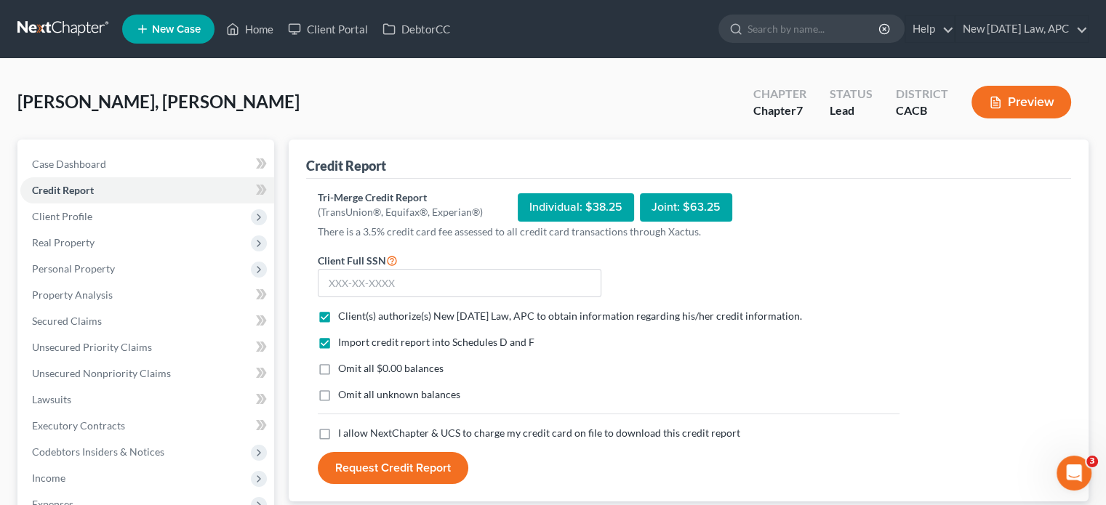
checkbox input "true"
click at [338, 393] on label "Omit all unknown balances" at bounding box center [399, 394] width 122 height 15
click at [344, 393] on input "Omit all unknown balances" at bounding box center [348, 391] width 9 height 9
checkbox input "true"
click at [338, 432] on label "I allow NextChapter & UCS to charge my credit card on file to download this cre…" at bounding box center [539, 433] width 402 height 15
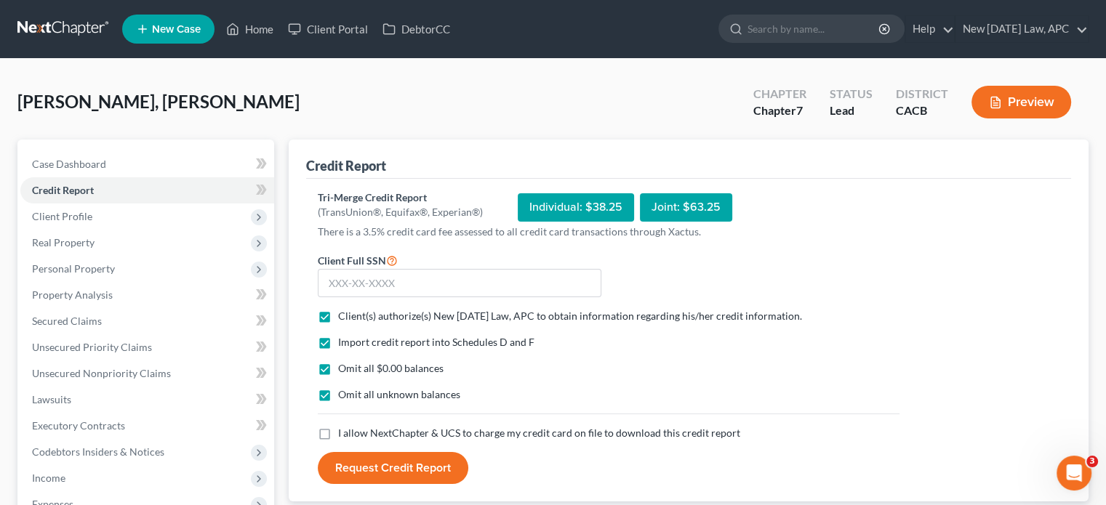
click at [344, 432] on input "I allow NextChapter & UCS to charge my credit card on file to download this cre…" at bounding box center [348, 430] width 9 height 9
checkbox input "true"
click at [411, 275] on input "text" at bounding box center [459, 283] width 283 height 29
type input "602-02-8981"
click at [515, 416] on div "Import credit report into Schedules D and F Omit all $0.00 balances Omit all un…" at bounding box center [608, 380] width 596 height 91
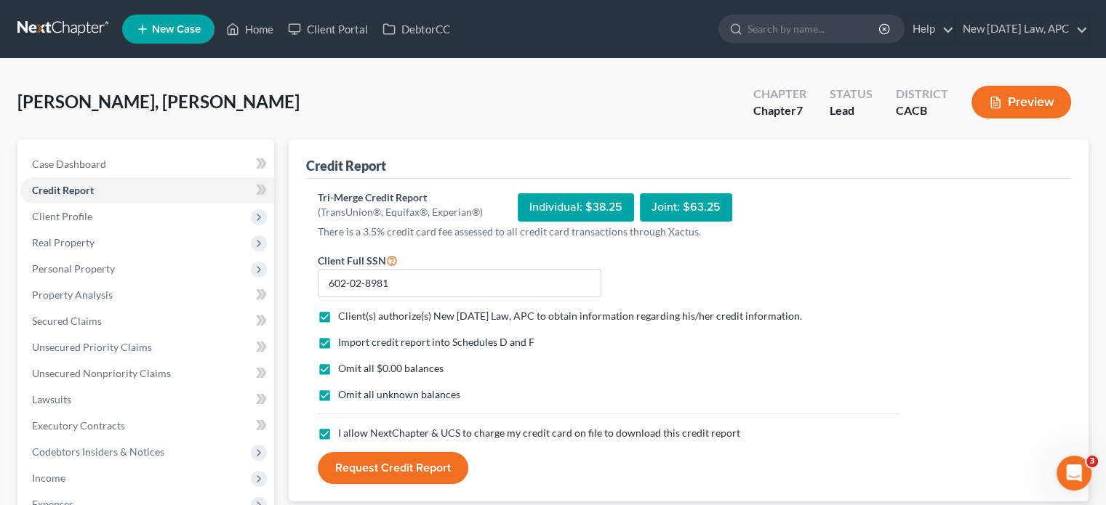
click at [431, 466] on button "Request Credit Report" at bounding box center [393, 468] width 150 height 32
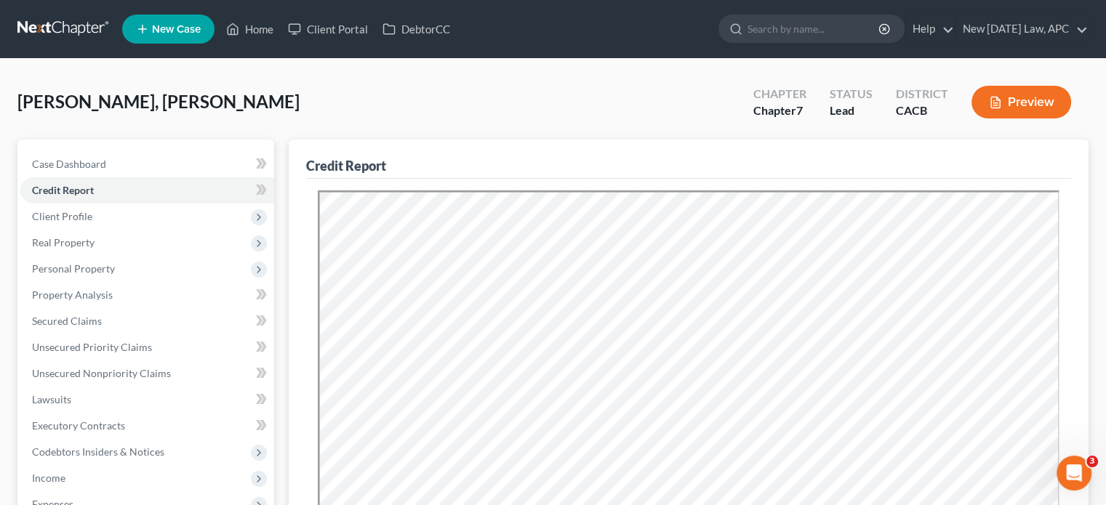
click at [496, 129] on div "[PERSON_NAME], [PERSON_NAME] Upgraded Chapter Chapter 7 Status Lead District CA…" at bounding box center [552, 107] width 1071 height 63
